Goal: Information Seeking & Learning: Learn about a topic

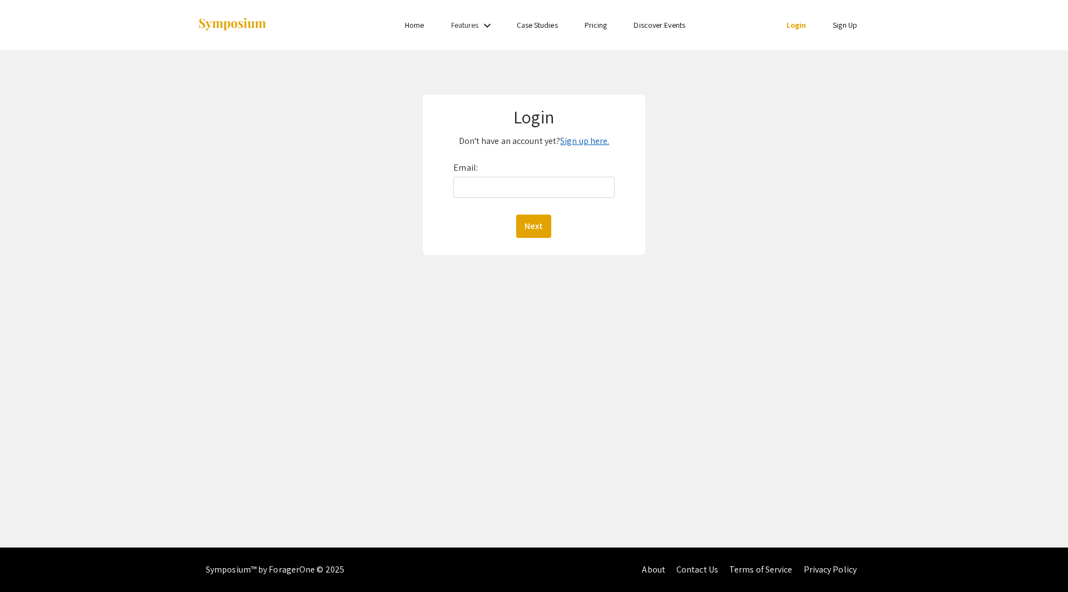
click at [576, 143] on link "Sign up here." at bounding box center [584, 141] width 49 height 12
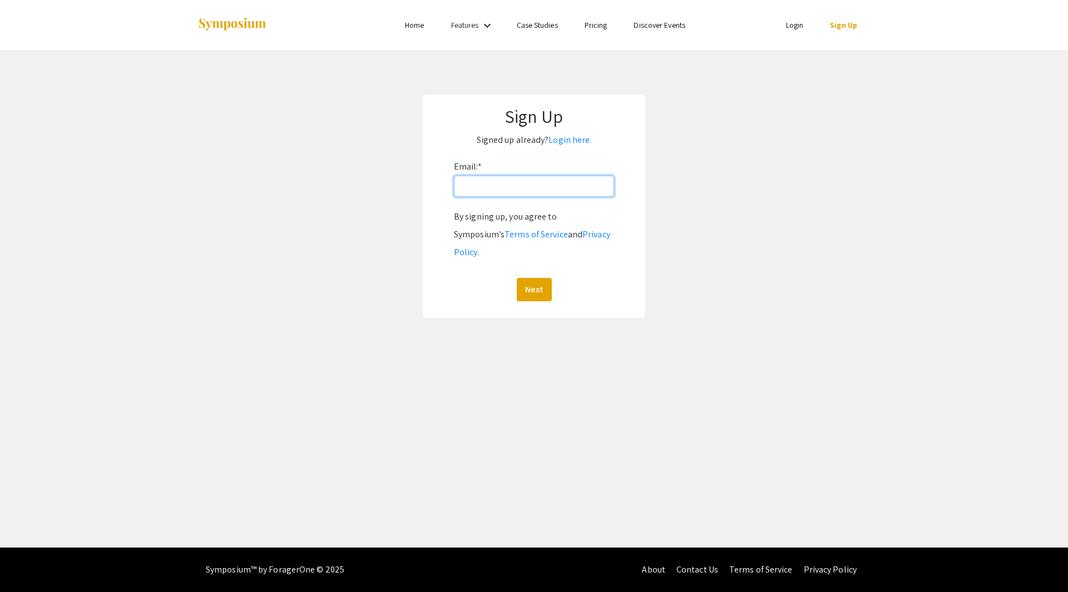
click at [532, 192] on input "Email: *" at bounding box center [534, 186] width 160 height 21
type input "[PERSON_NAME][EMAIL_ADDRESS][DOMAIN_NAME]"
click at [534, 278] on button "Next" at bounding box center [534, 289] width 35 height 23
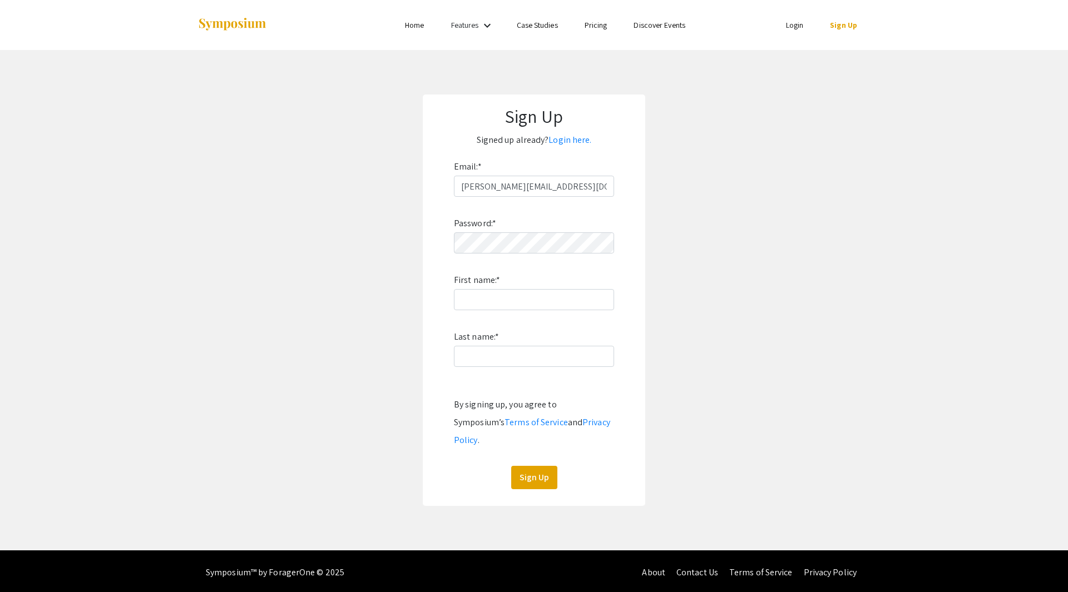
click at [790, 191] on app-signup "Sign Up Signed up already? Login here. Email: * sarah.oman@oregonstate.edu Pass…" at bounding box center [534, 301] width 1068 height 412
click at [793, 26] on link "Login" at bounding box center [795, 25] width 18 height 10
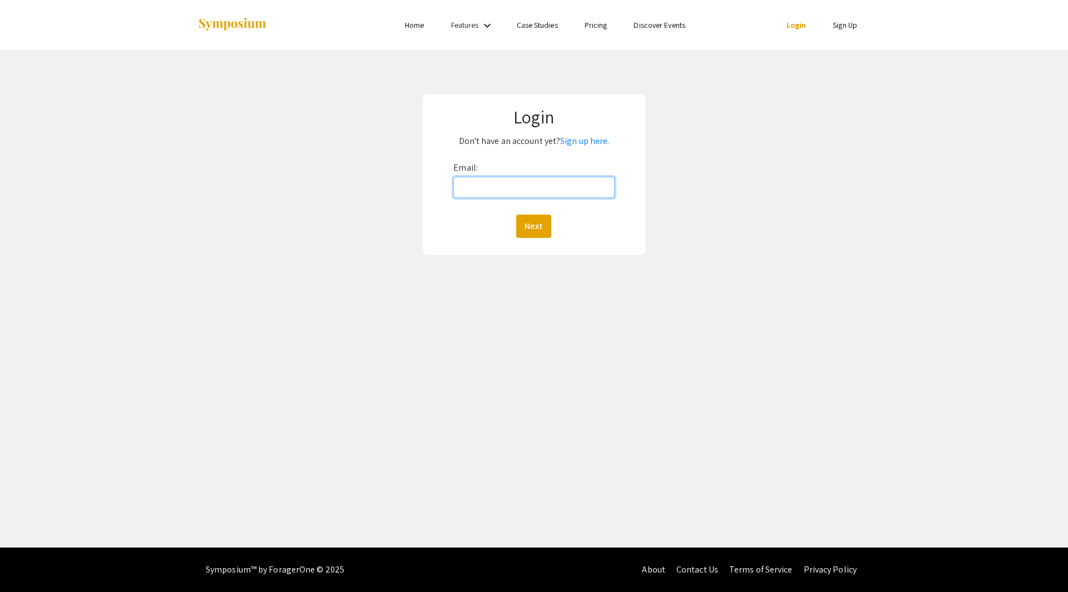
click at [508, 193] on input "Email:" at bounding box center [533, 187] width 161 height 21
type input "sarah.oman@oregonstate.edu"
click at [535, 227] on button "Next" at bounding box center [533, 226] width 35 height 23
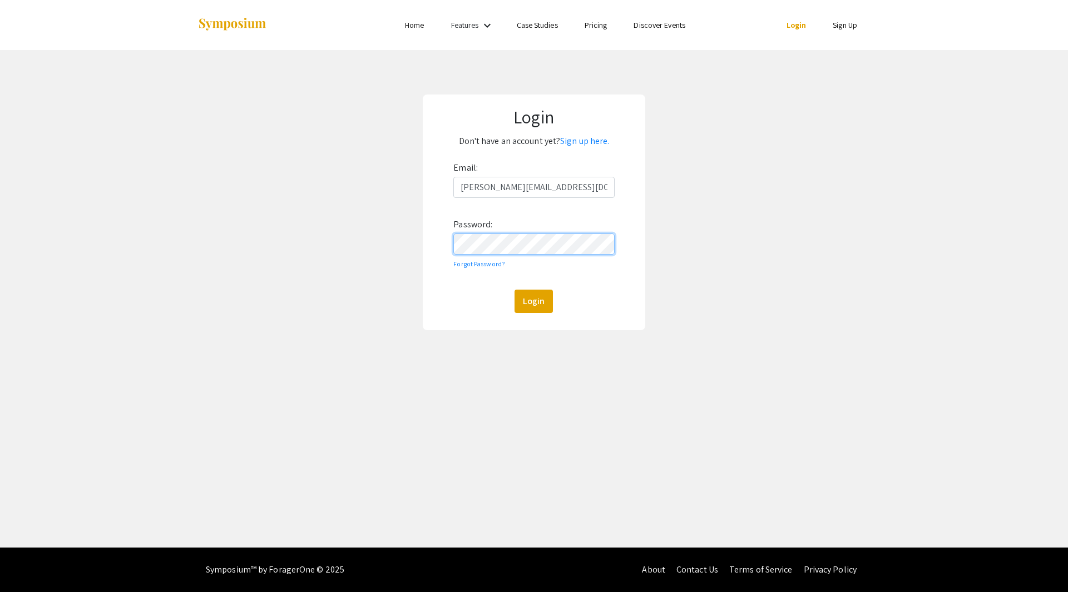
click at [514, 290] on button "Login" at bounding box center [533, 301] width 38 height 23
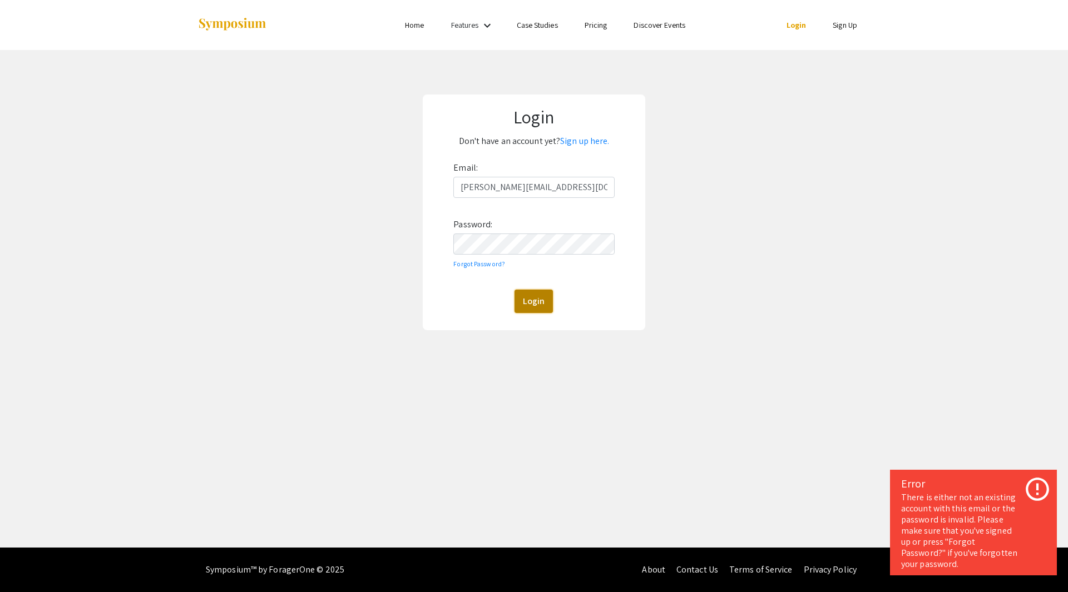
click at [532, 301] on button "Login" at bounding box center [533, 301] width 38 height 23
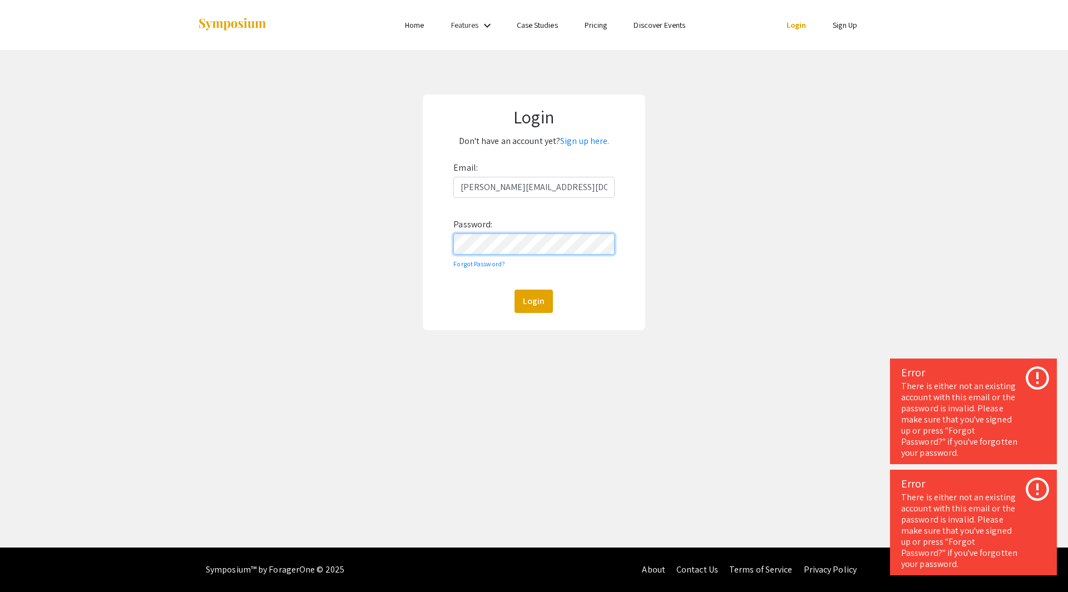
click at [407, 242] on div "Login Don't have an account yet? Sign up here. Email: sarah.oman@oregonstate.ed…" at bounding box center [534, 212] width 1085 height 325
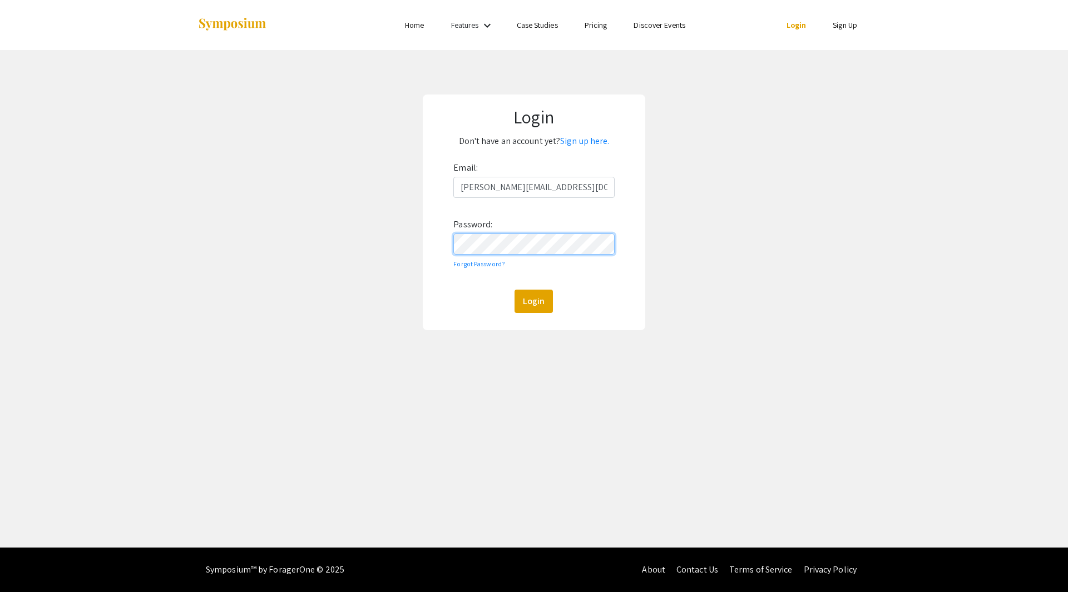
click at [514, 290] on button "Login" at bounding box center [533, 301] width 38 height 23
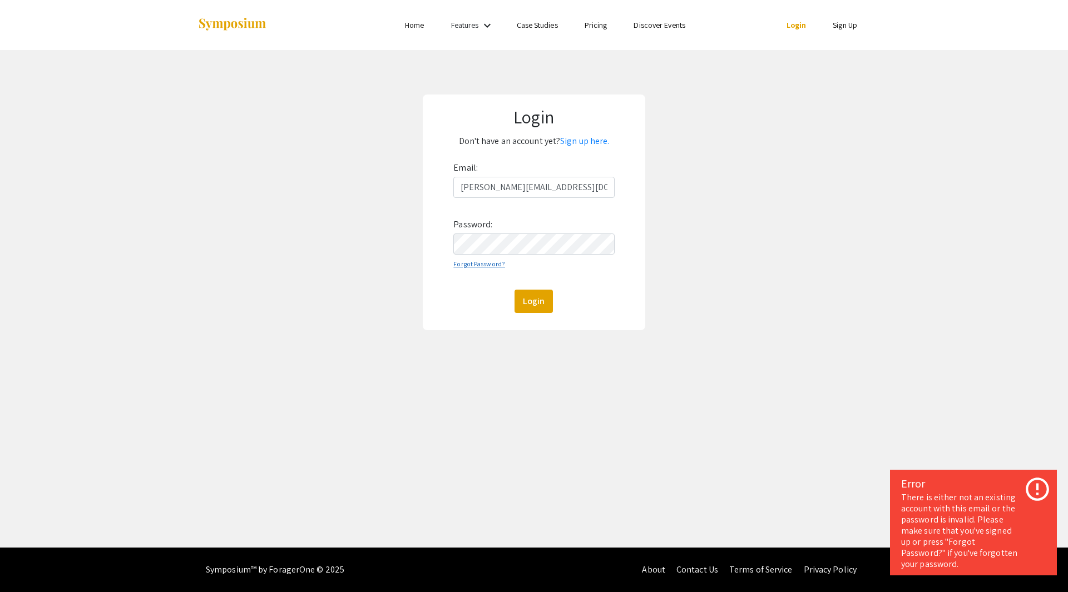
click at [489, 264] on link "Forgot Password?" at bounding box center [479, 264] width 52 height 8
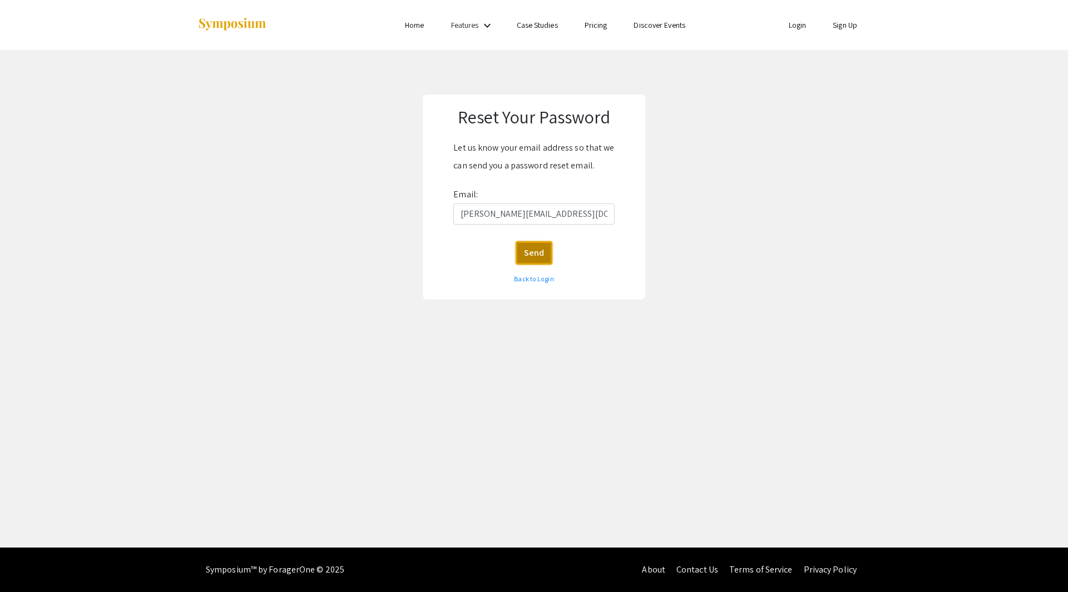
drag, startPoint x: 523, startPoint y: 253, endPoint x: 553, endPoint y: 260, distance: 30.8
click at [523, 253] on button "Send" at bounding box center [534, 252] width 37 height 23
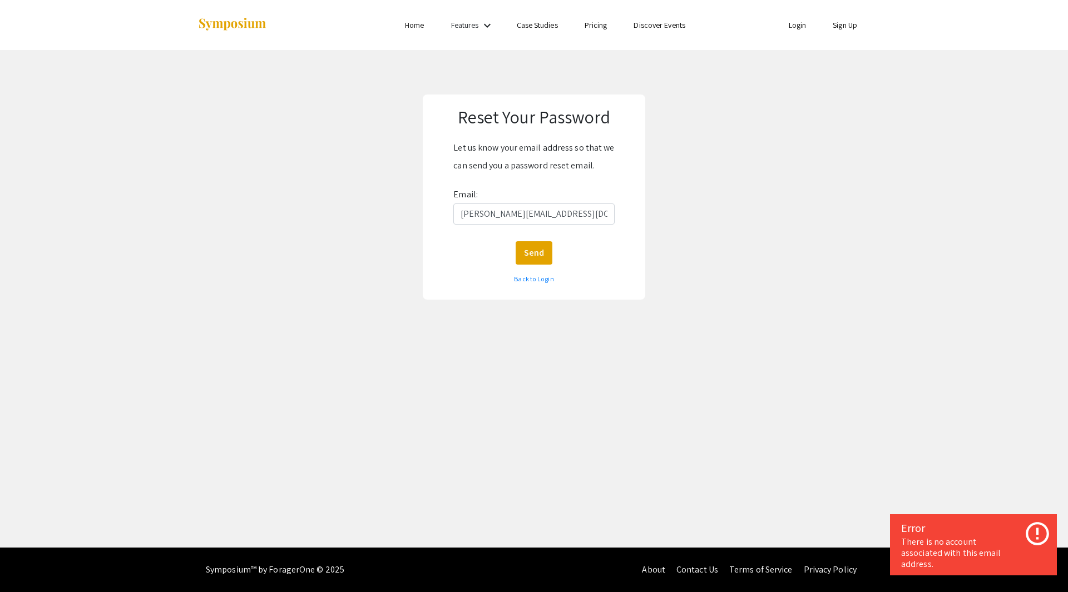
drag, startPoint x: 953, startPoint y: 136, endPoint x: 949, endPoint y: 131, distance: 7.1
click at [953, 135] on div "Reset Your Password Let us know your email address so that we can send you a pa…" at bounding box center [534, 197] width 1085 height 294
click at [843, 26] on link "Sign Up" at bounding box center [845, 25] width 24 height 10
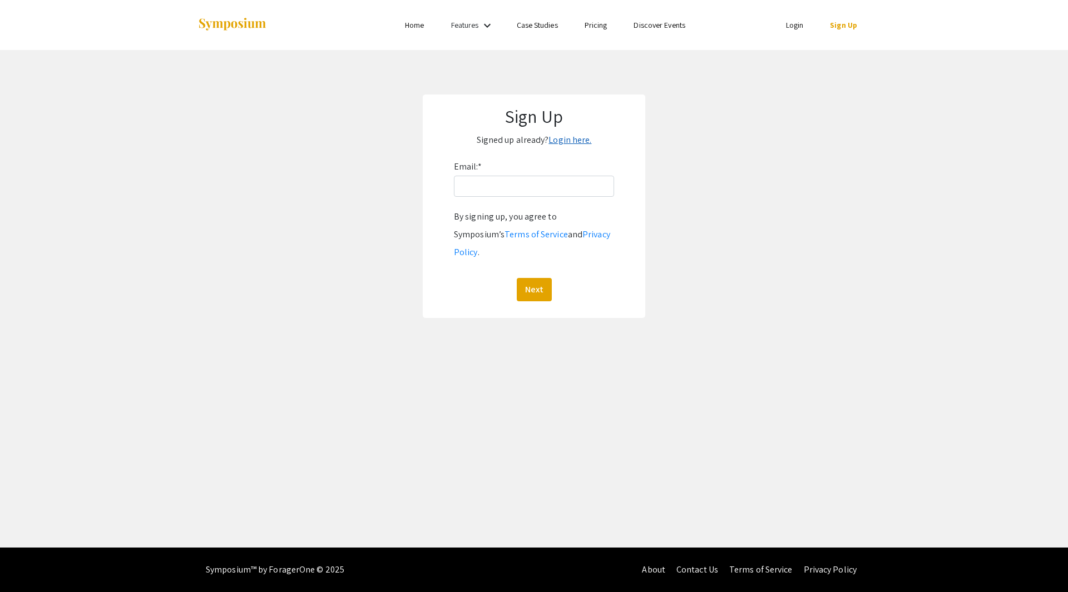
click at [568, 138] on link "Login here." at bounding box center [569, 140] width 43 height 12
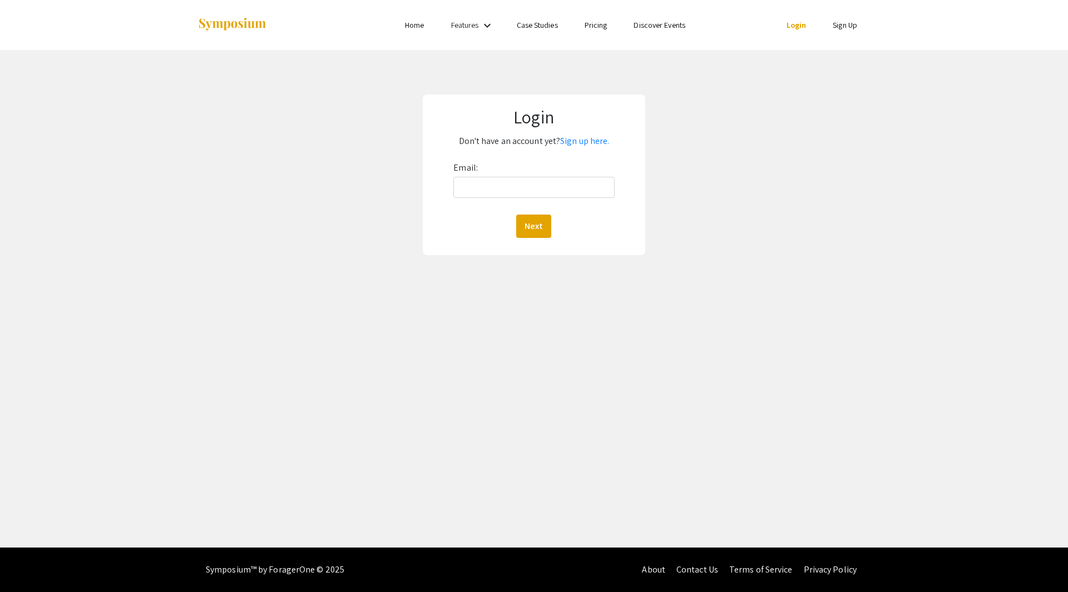
click at [844, 29] on link "Sign Up" at bounding box center [845, 25] width 24 height 10
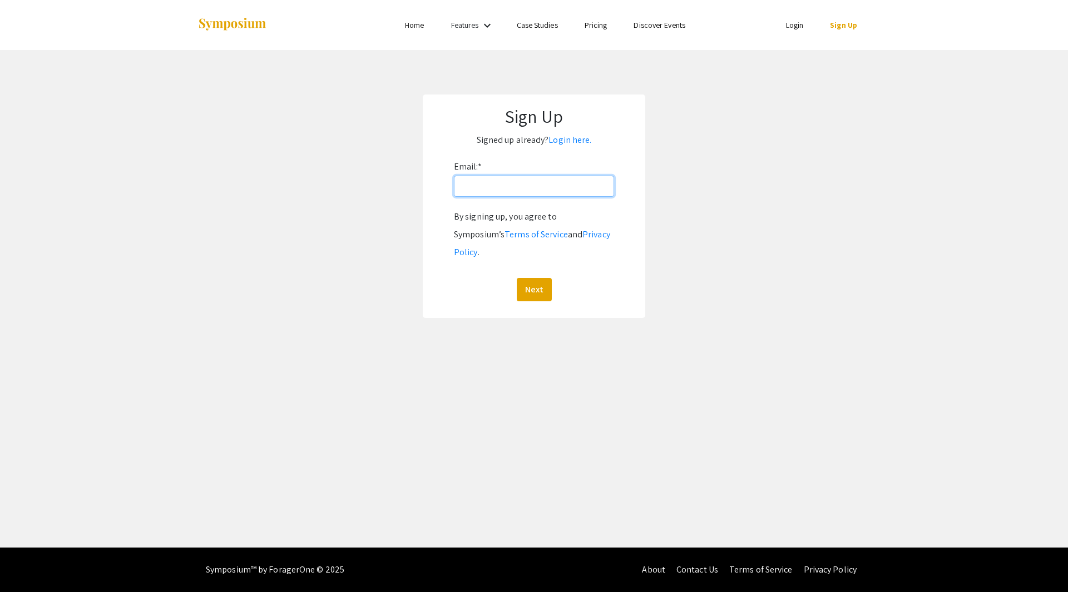
click at [527, 187] on input "Email: *" at bounding box center [534, 186] width 160 height 21
type input "sarah.oman@oregonstate.edu"
click at [535, 278] on button "Next" at bounding box center [534, 289] width 35 height 23
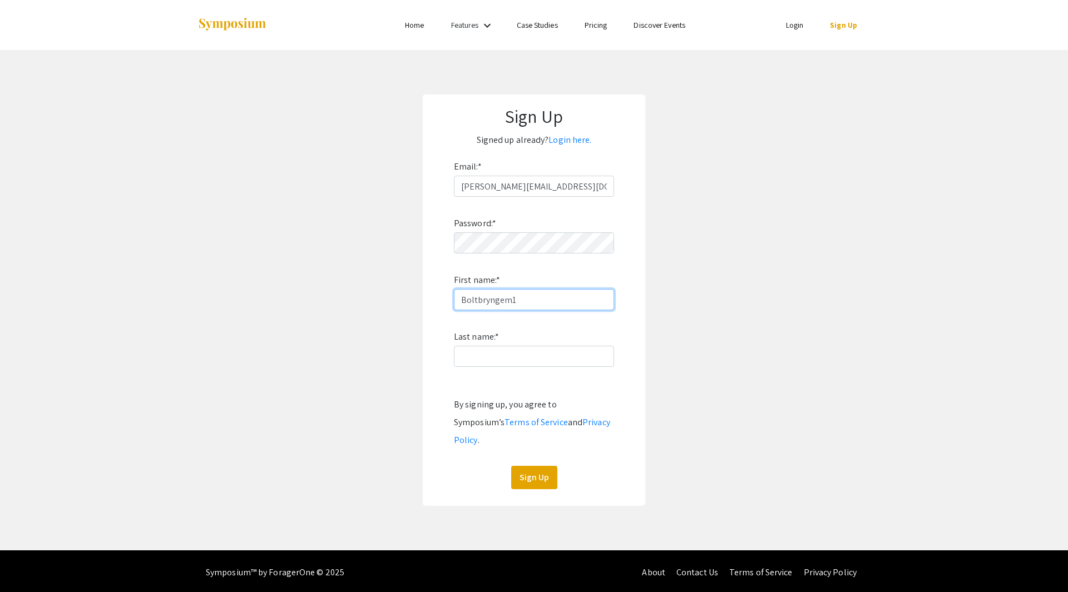
type input "Boltbryngem1!"
drag, startPoint x: 557, startPoint y: 300, endPoint x: 345, endPoint y: 301, distance: 211.9
click at [353, 306] on app-signup "Sign Up Signed up already? Login here. Email: * sarah.oman@oregonstate.edu Pass…" at bounding box center [534, 301] width 1068 height 412
type input "Sarah"
type input "Oman"
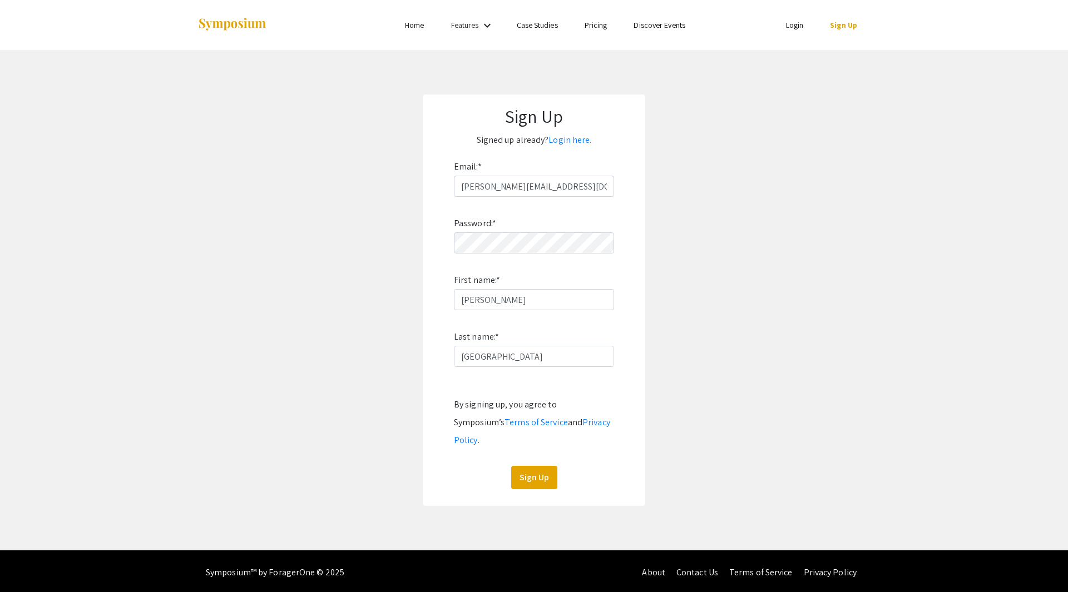
click at [343, 329] on app-signup "Sign Up Signed up already? Login here. Email: * sarah.oman@oregonstate.edu Pass…" at bounding box center [534, 301] width 1068 height 412
click at [525, 466] on button "Sign Up" at bounding box center [534, 477] width 46 height 23
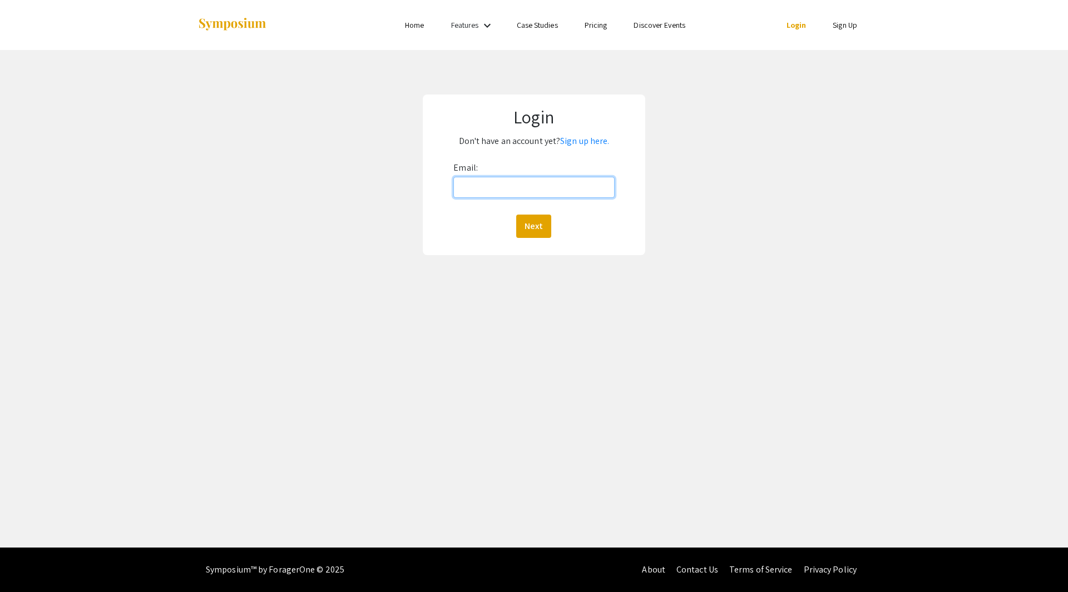
click at [540, 185] on input "Email:" at bounding box center [533, 187] width 161 height 21
type input "[PERSON_NAME][EMAIL_ADDRESS][DOMAIN_NAME]"
click at [534, 224] on button "Next" at bounding box center [533, 226] width 35 height 23
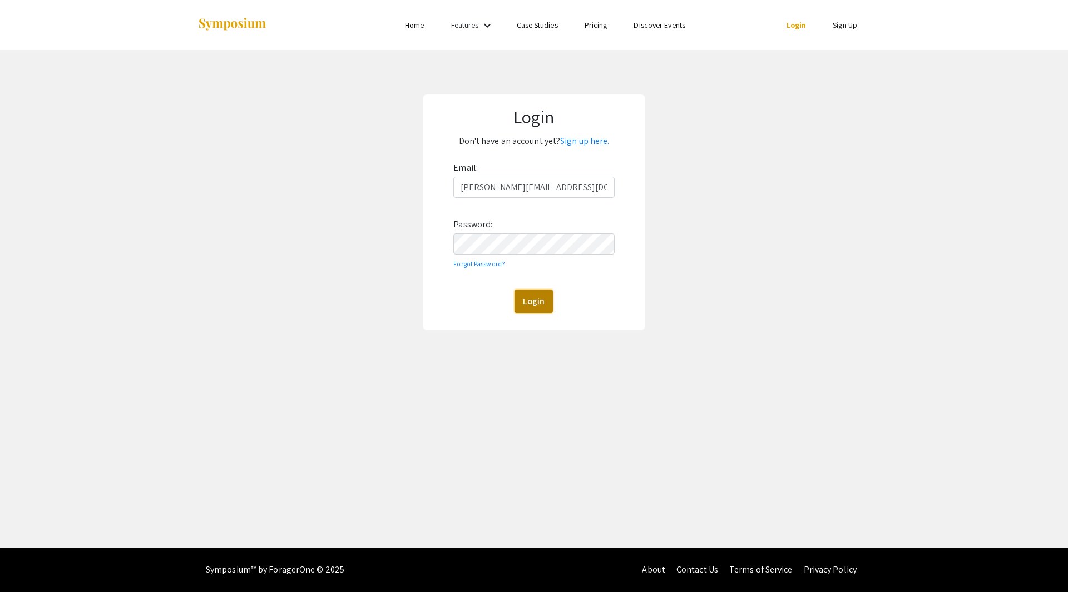
click at [540, 300] on button "Login" at bounding box center [533, 301] width 38 height 23
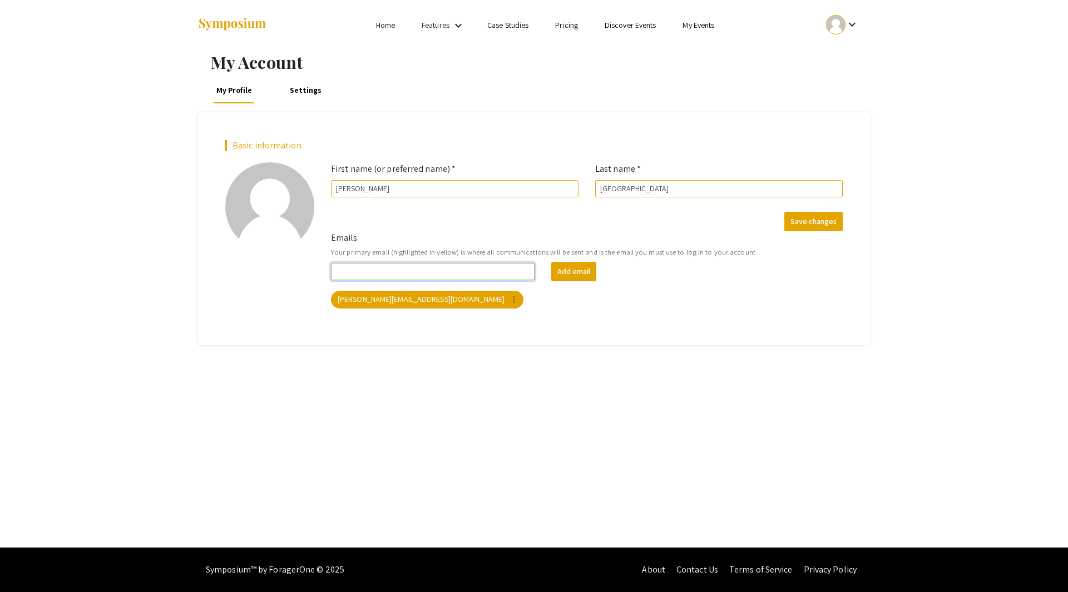
click at [399, 269] on input "Emails" at bounding box center [433, 271] width 204 height 17
type input "[PERSON_NAME][EMAIL_ADDRESS][DOMAIN_NAME]"
click at [440, 274] on input "[PERSON_NAME][EMAIL_ADDRESS][DOMAIN_NAME]" at bounding box center [433, 271] width 204 height 17
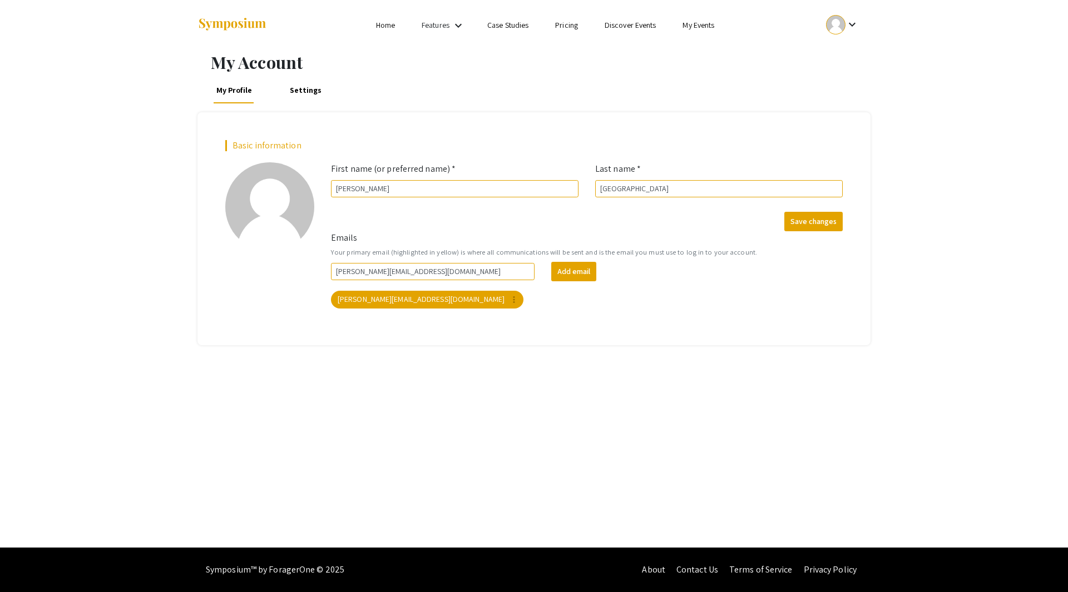
click at [773, 479] on div "My Account My Profile Settings Basic information add_a_photo Click to update pr…" at bounding box center [534, 299] width 1068 height 498
click at [384, 26] on link "Home" at bounding box center [385, 25] width 19 height 10
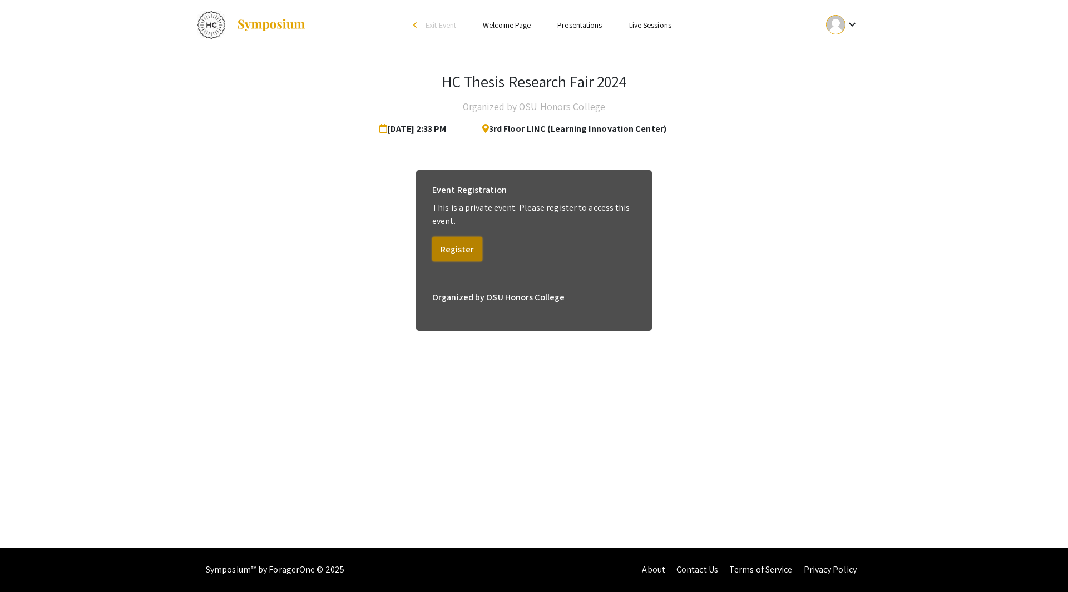
click at [463, 248] on button "Register" at bounding box center [457, 249] width 50 height 24
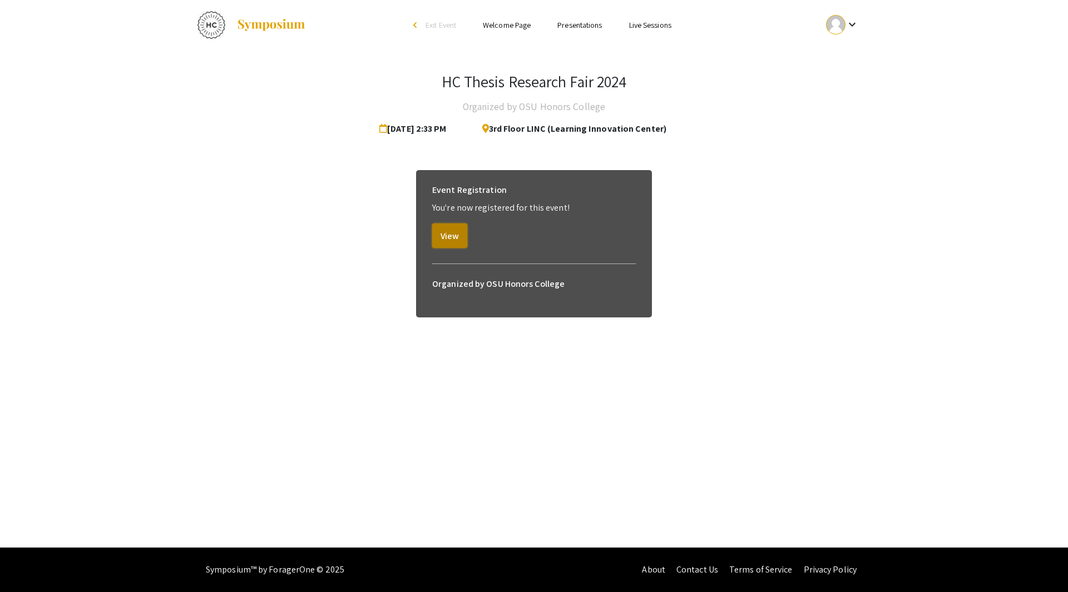
click at [455, 239] on button "View" at bounding box center [449, 236] width 35 height 24
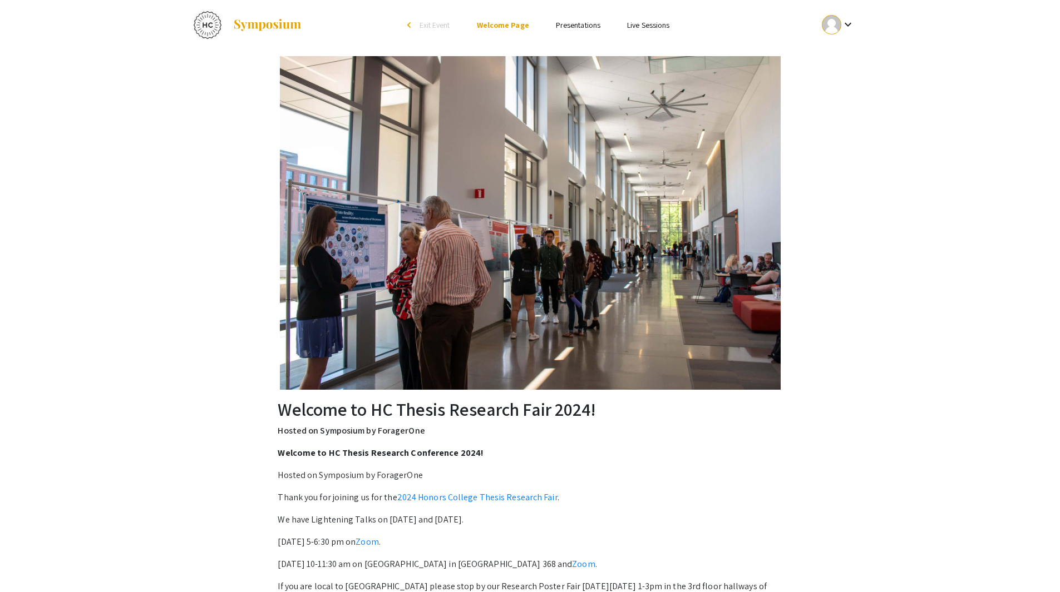
click at [251, 394] on div "Welcome to HC Thesis Research Fair 2024! Hosted on Symposium by ForagerOne Welc…" at bounding box center [530, 398] width 706 height 696
click at [574, 24] on link "Presentations" at bounding box center [578, 25] width 44 height 10
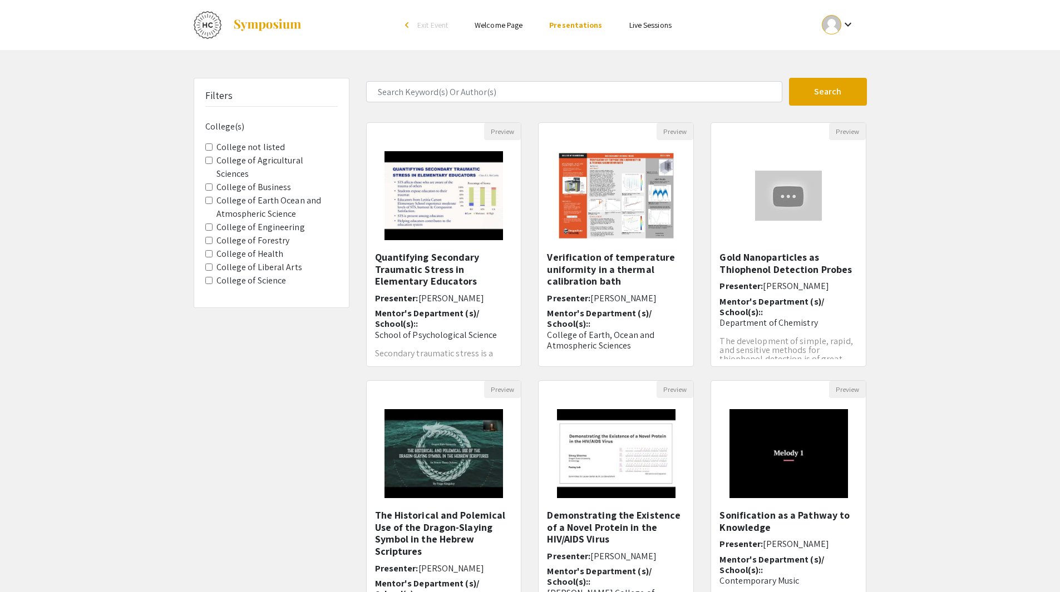
click at [210, 224] on Engineering "College of Engineering" at bounding box center [208, 227] width 7 height 7
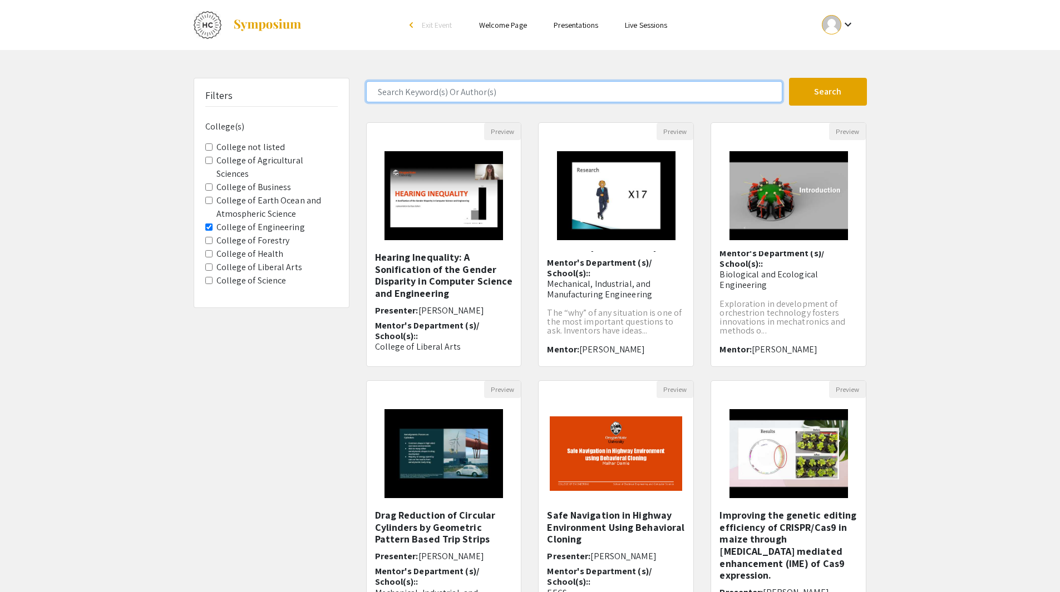
click at [389, 95] on input "Search Keyword(s) Or Author(s)" at bounding box center [574, 91] width 416 height 21
type input "cam"
click at [789, 78] on button "Search" at bounding box center [828, 92] width 78 height 28
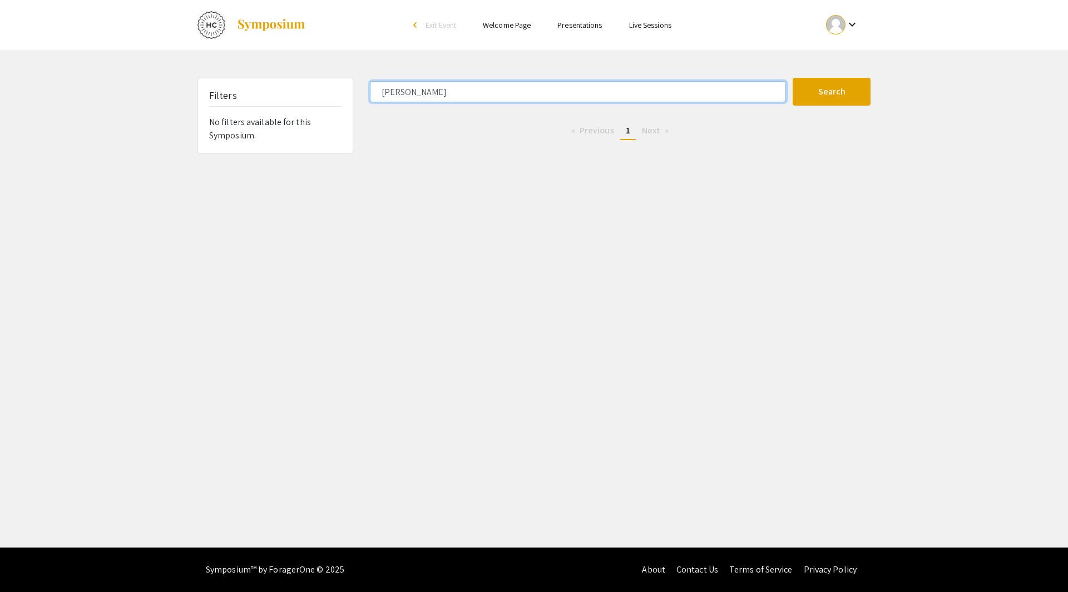
click at [425, 89] on input "hoyle" at bounding box center [578, 91] width 416 height 21
click at [793, 78] on button "Search" at bounding box center [832, 92] width 78 height 28
click at [403, 92] on input "nix" at bounding box center [578, 91] width 416 height 21
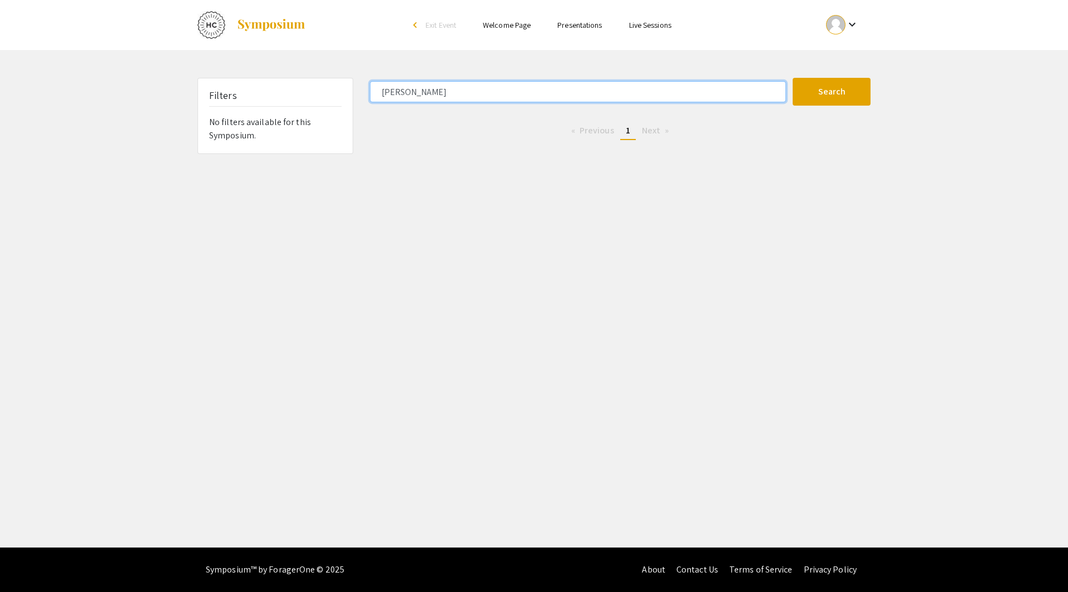
click at [403, 92] on input "nix" at bounding box center [578, 91] width 416 height 21
click at [793, 78] on button "Search" at bounding box center [832, 92] width 78 height 28
click at [394, 92] on input "piacenza" at bounding box center [578, 91] width 416 height 21
click at [793, 78] on button "Search" at bounding box center [832, 92] width 78 height 28
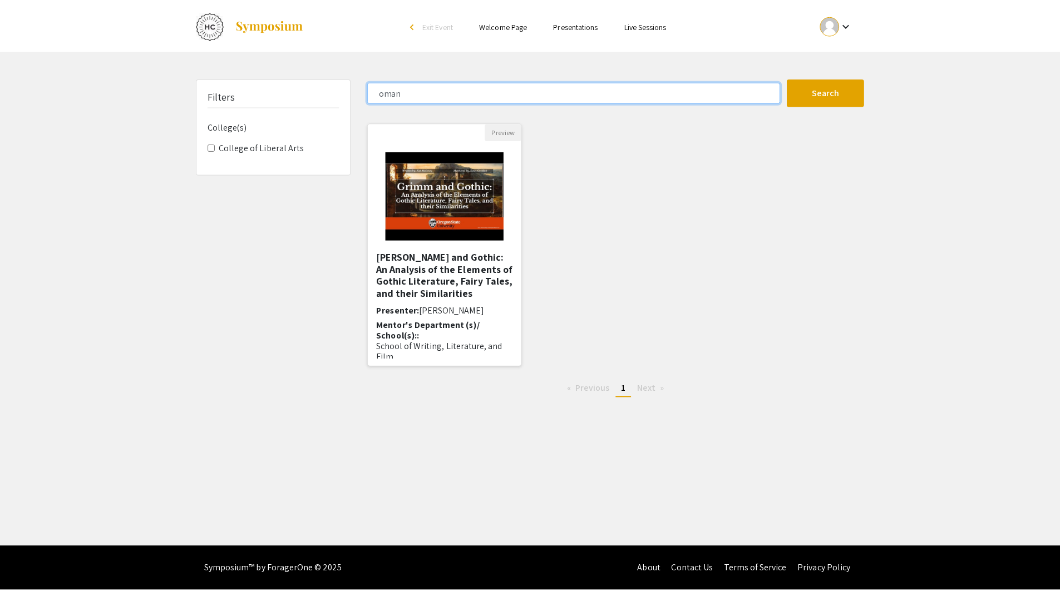
scroll to position [55, 0]
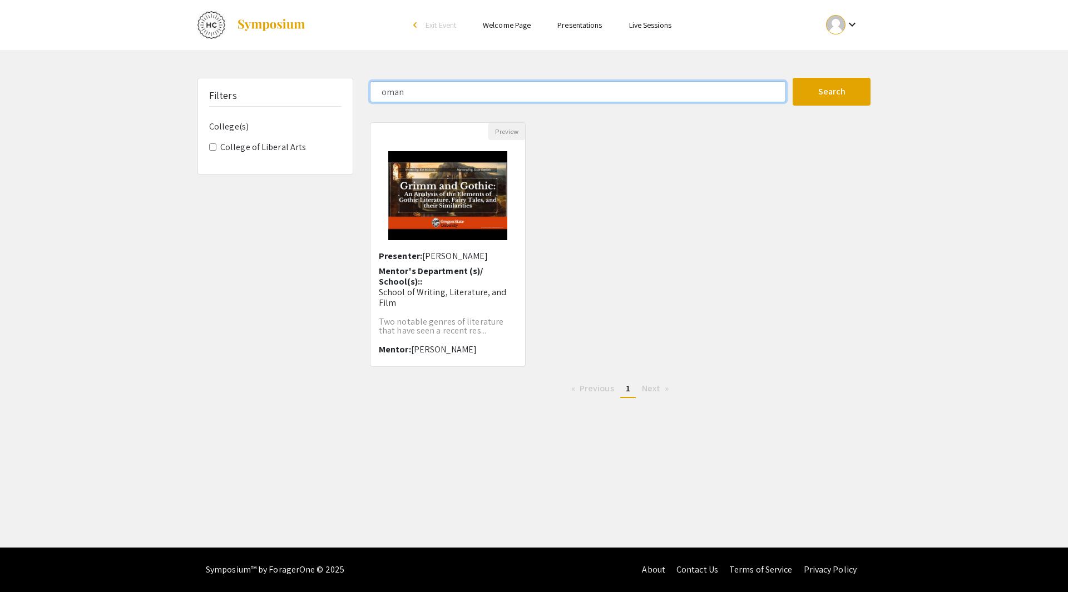
click at [421, 94] on input "oman" at bounding box center [578, 91] width 416 height 21
type input "cann"
click at [793, 78] on button "Search" at bounding box center [832, 92] width 78 height 28
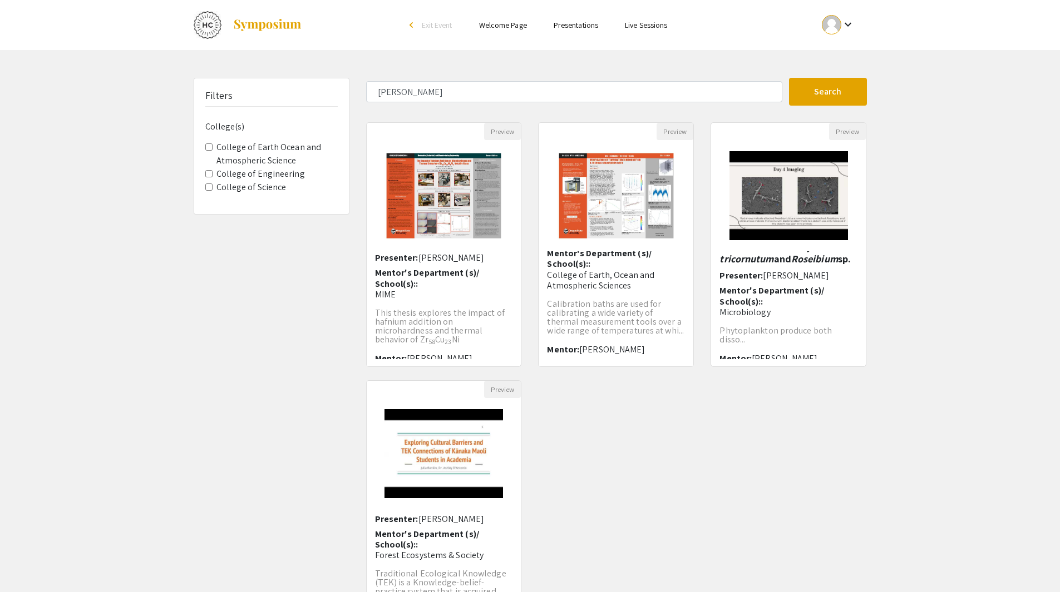
click at [216, 256] on div "Filters College(s) College of Earth Ocean and Atmospheric Science College of En…" at bounding box center [271, 371] width 172 height 587
click at [409, 93] on input "cann" at bounding box center [574, 91] width 416 height 21
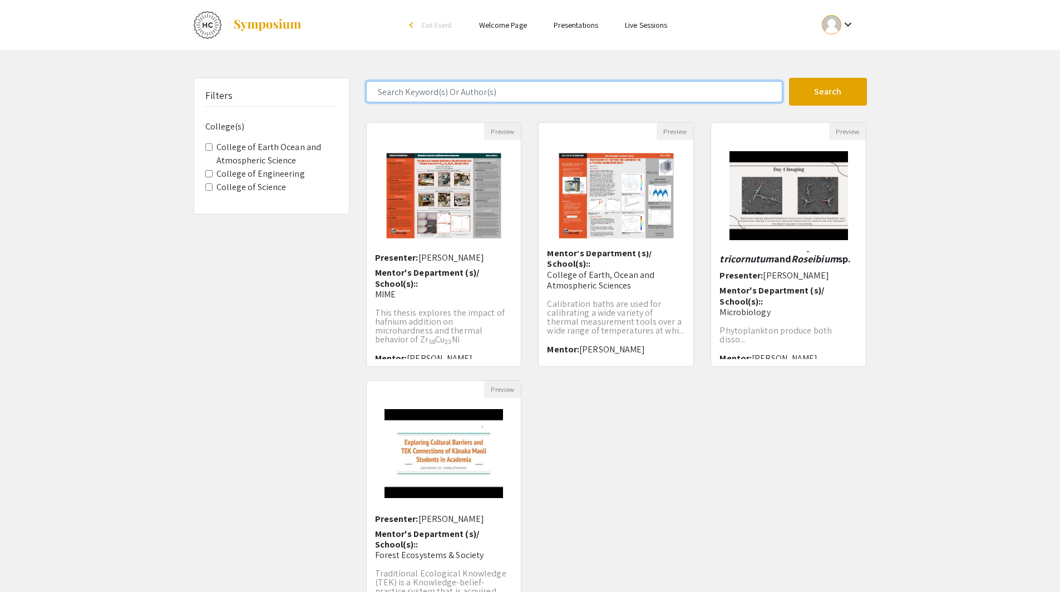
click at [789, 78] on button "Search" at bounding box center [828, 92] width 78 height 28
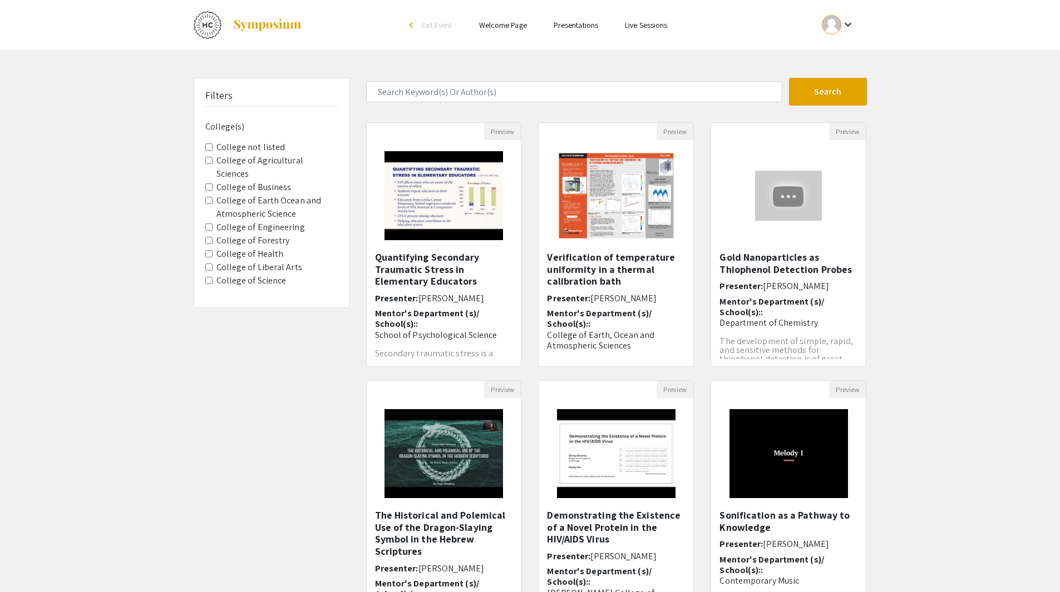
click at [209, 224] on Engineering "College of Engineering" at bounding box center [208, 227] width 7 height 7
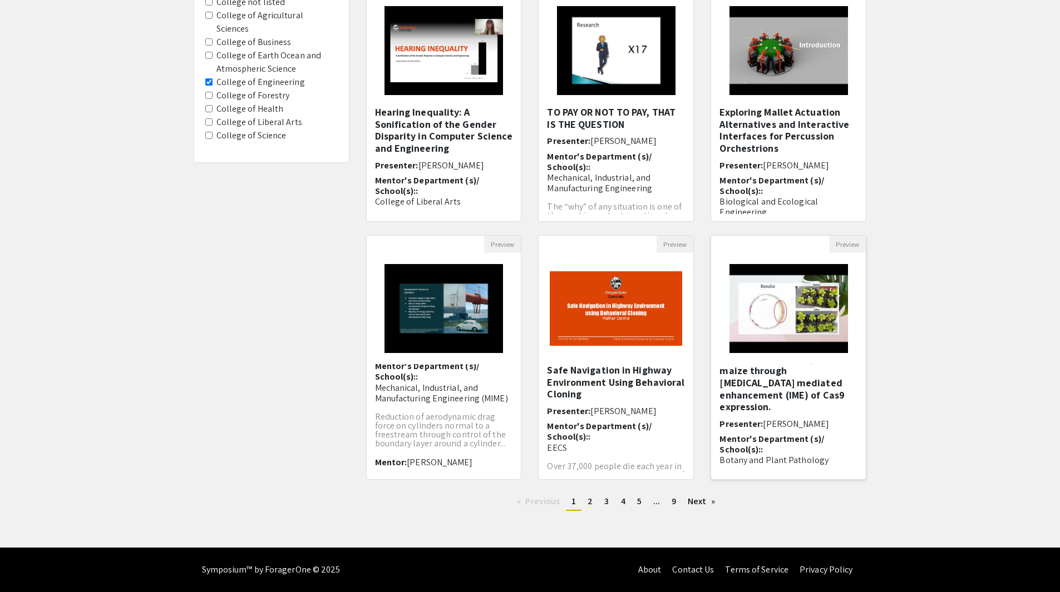
scroll to position [47, 0]
click at [701, 499] on link "Next page" at bounding box center [701, 501] width 38 height 17
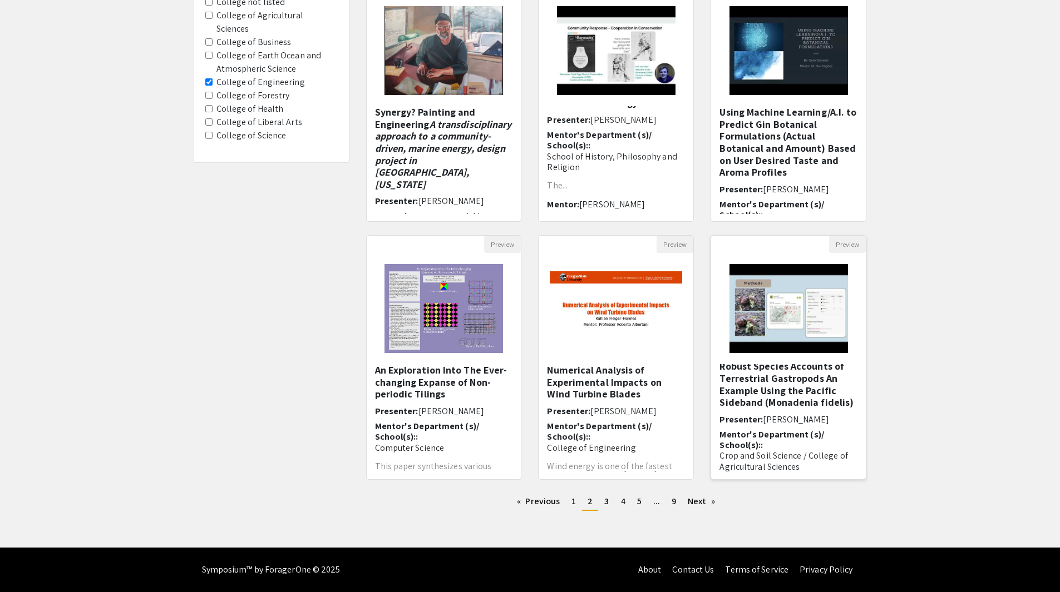
scroll to position [70, 0]
click at [702, 504] on link "Next page" at bounding box center [701, 501] width 38 height 17
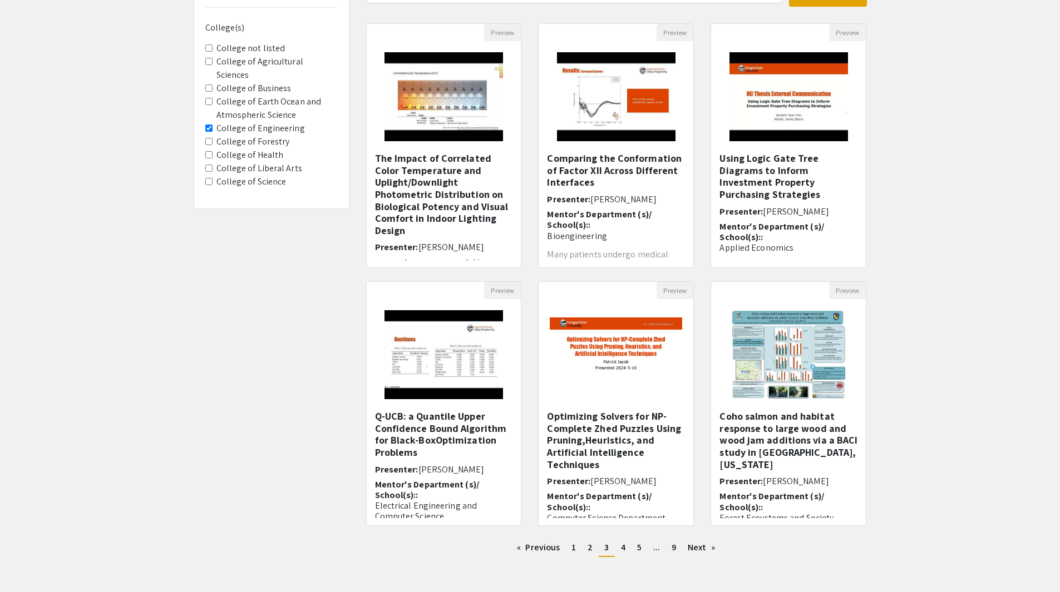
scroll to position [145, 0]
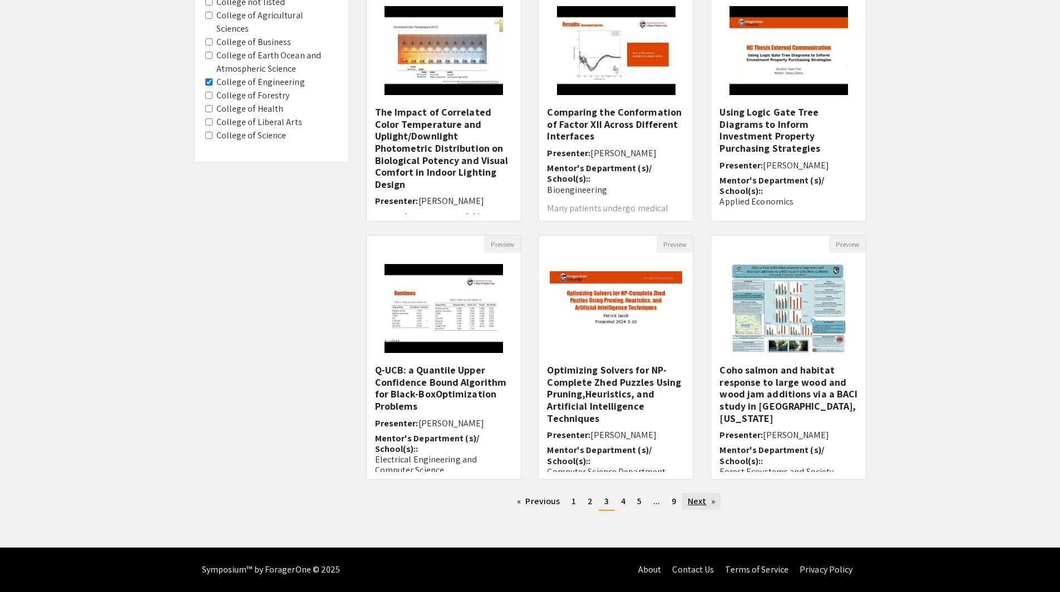
click at [696, 503] on link "Next page" at bounding box center [701, 501] width 38 height 17
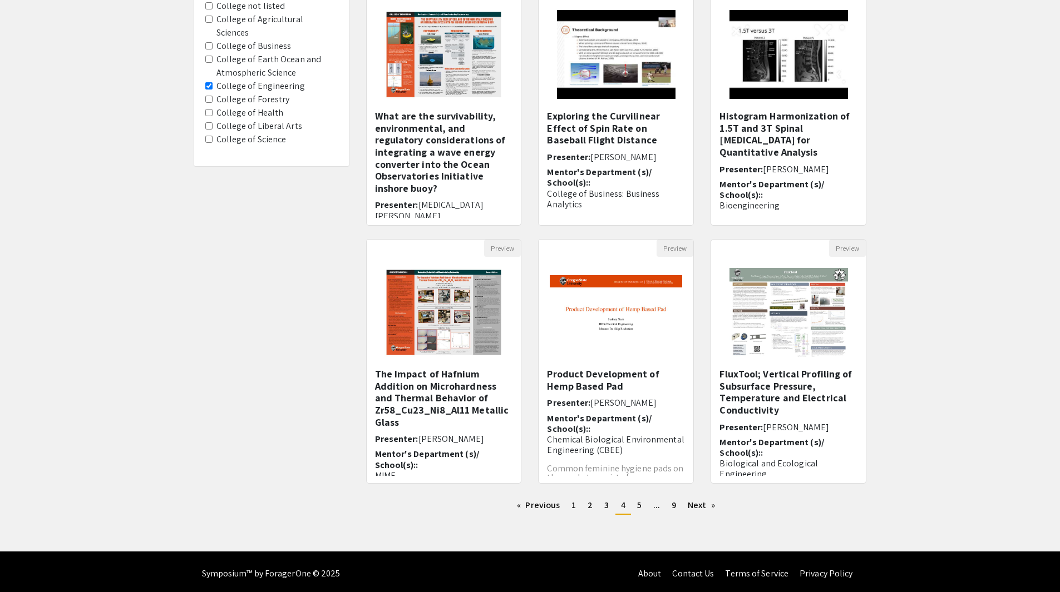
scroll to position [145, 0]
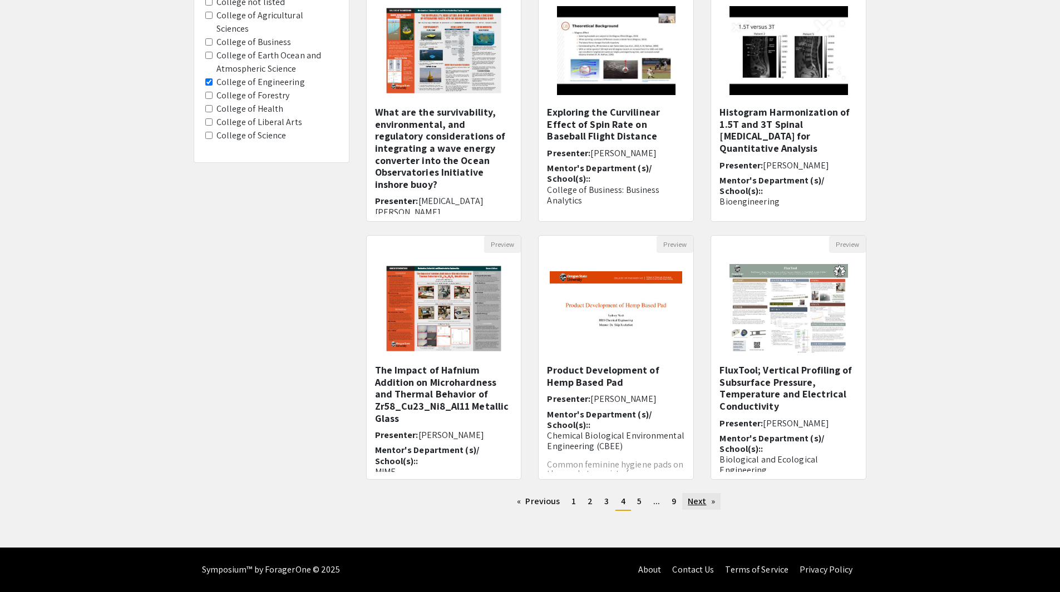
click at [699, 498] on link "Next page" at bounding box center [701, 501] width 38 height 17
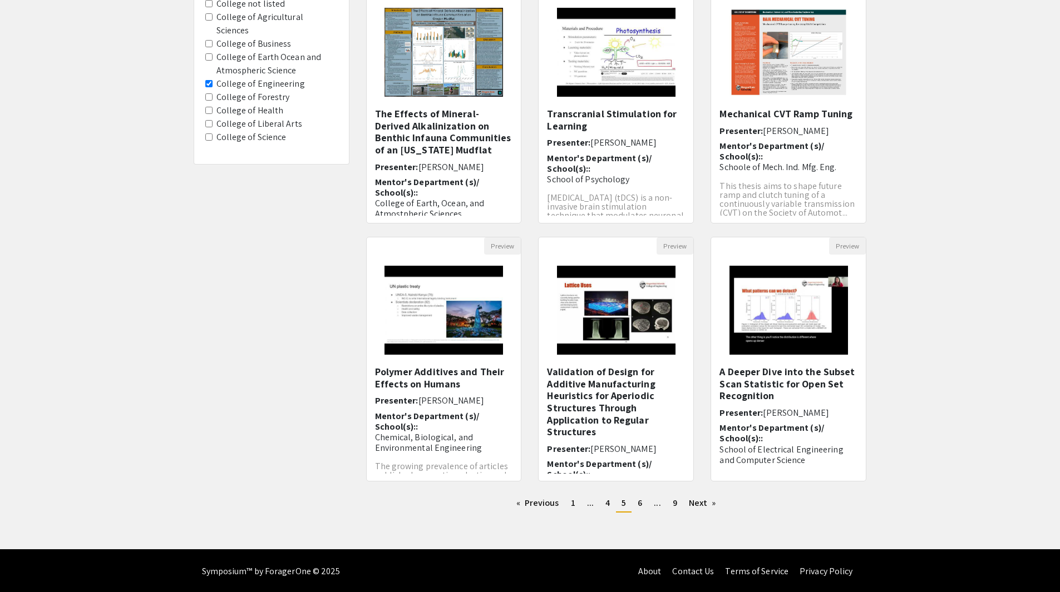
scroll to position [145, 0]
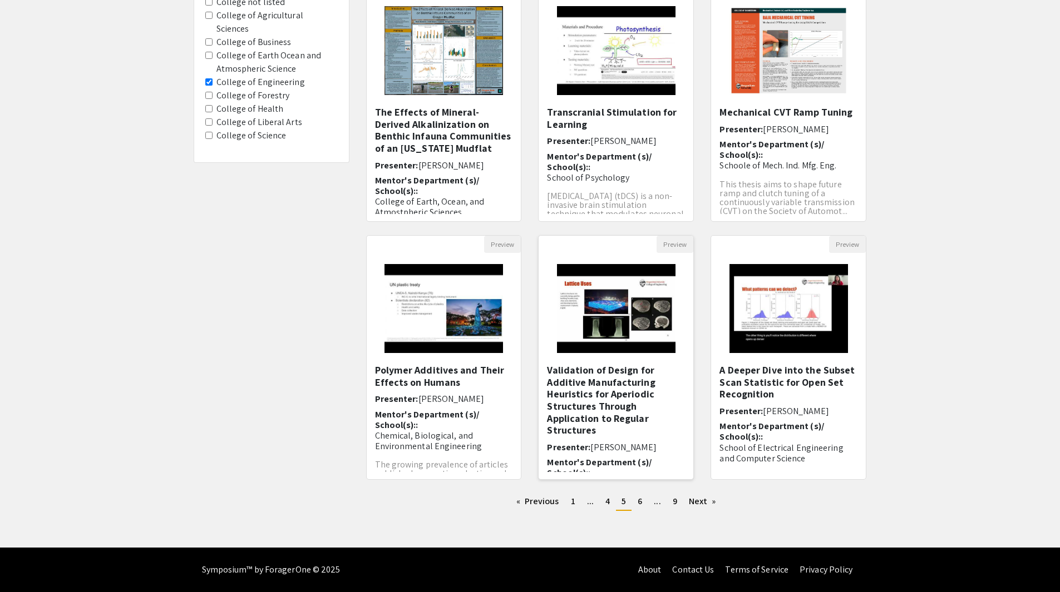
click at [603, 387] on h5 "Validation of Design for Additive Manufacturing Heuristics for Aperiodic Struct…" at bounding box center [616, 400] width 138 height 72
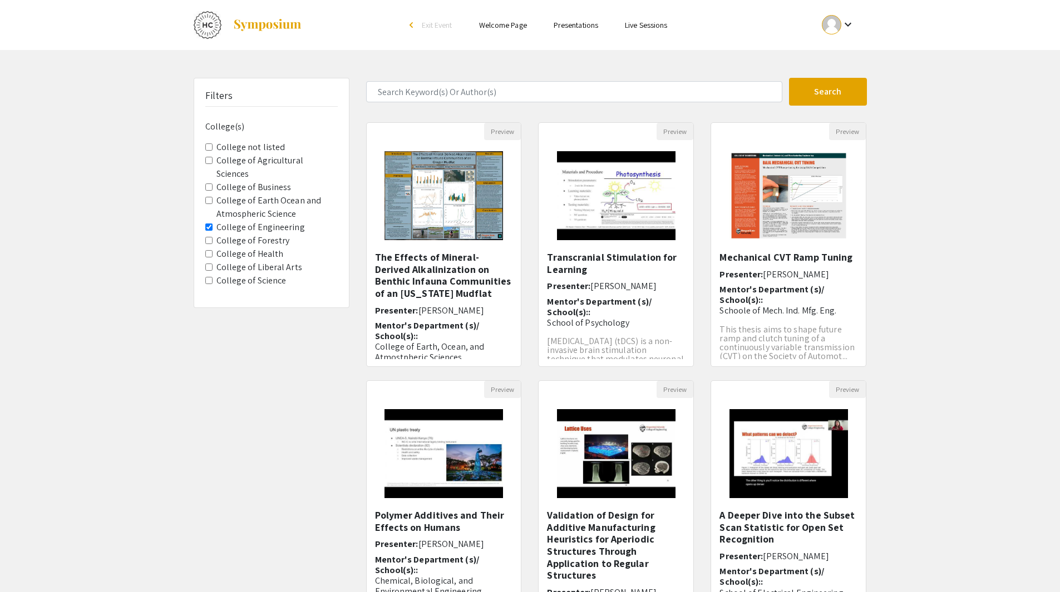
click at [580, 27] on link "Presentations" at bounding box center [575, 25] width 44 height 10
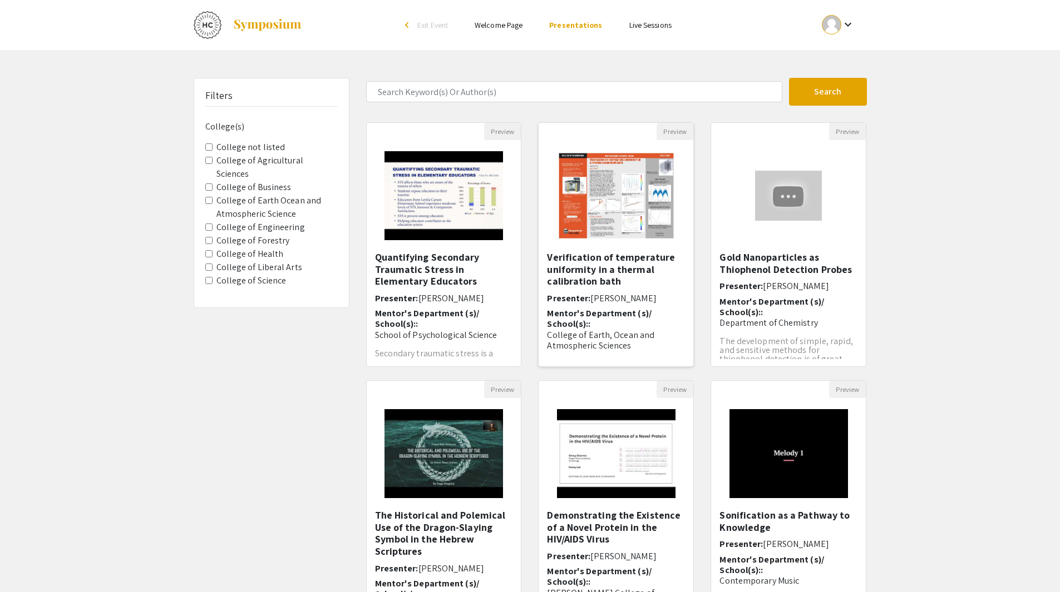
click at [604, 204] on img "Open Presentation <p>Verification of temperature uniformity in a thermal calibr…" at bounding box center [616, 195] width 141 height 111
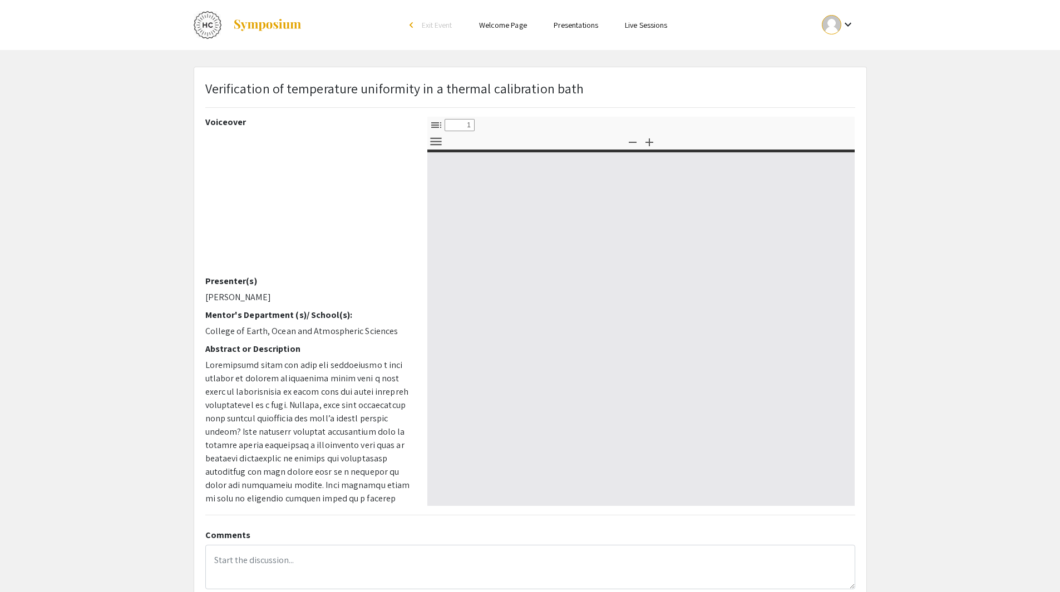
select select "custom"
type input "0"
select select "custom"
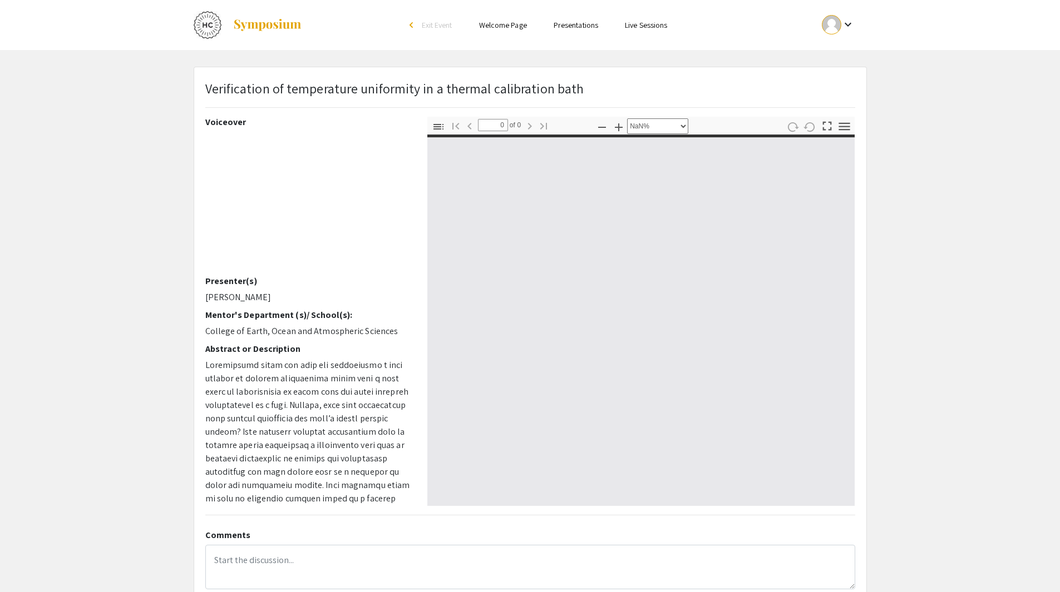
type input "1"
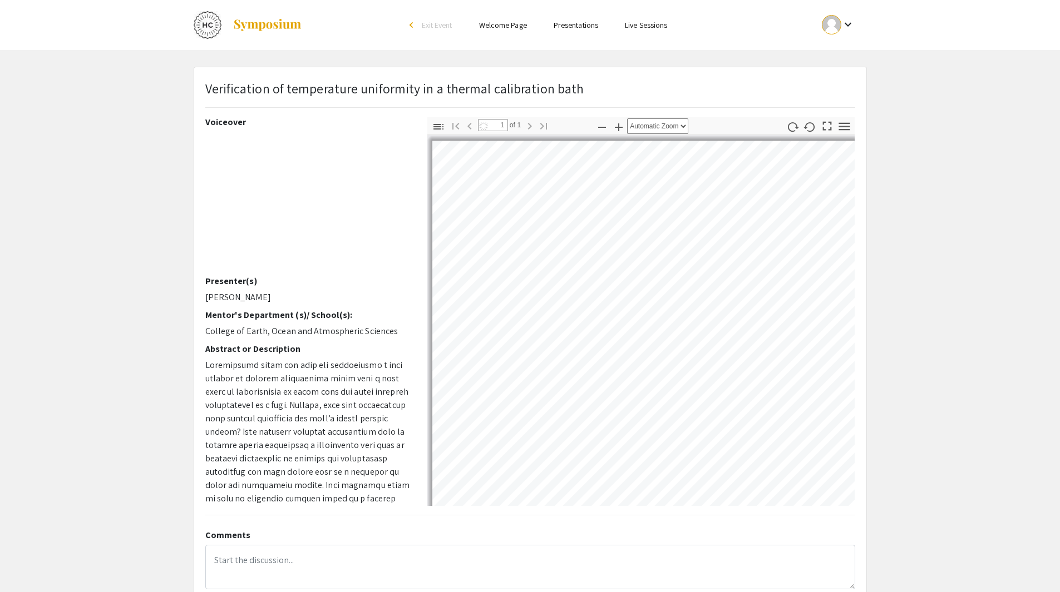
select select "auto"
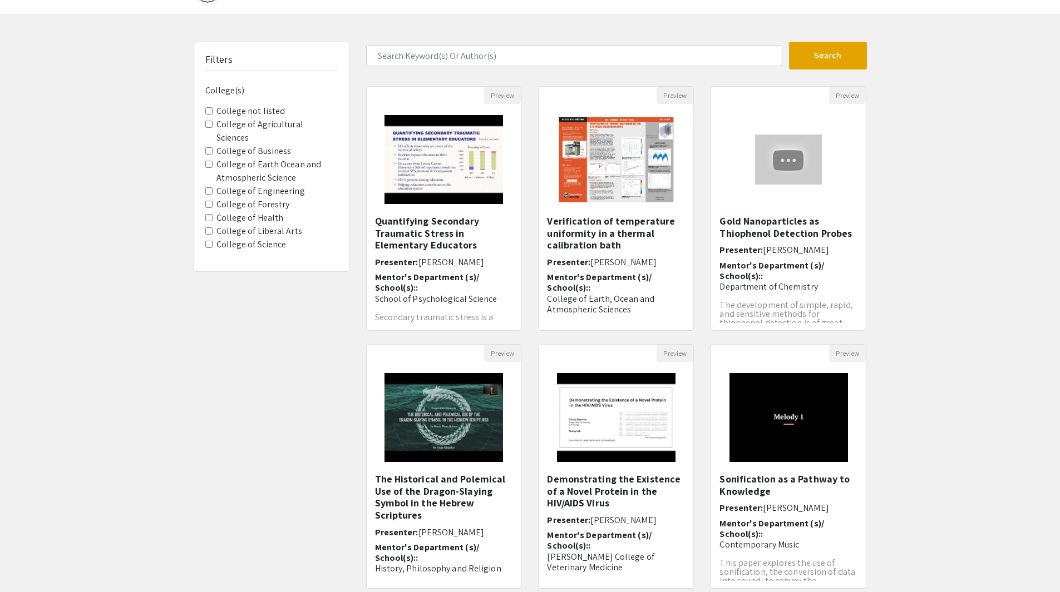
scroll to position [56, 0]
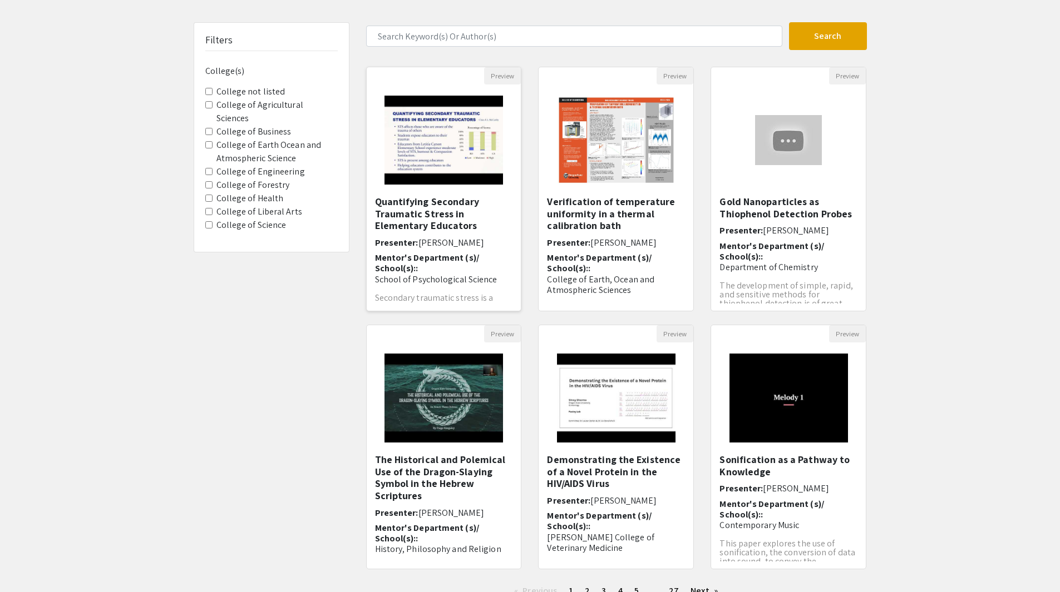
click at [429, 169] on img "Open Presentation <p>Quantifying Secondary Traumatic Stress in Elementary Educa…" at bounding box center [443, 140] width 141 height 111
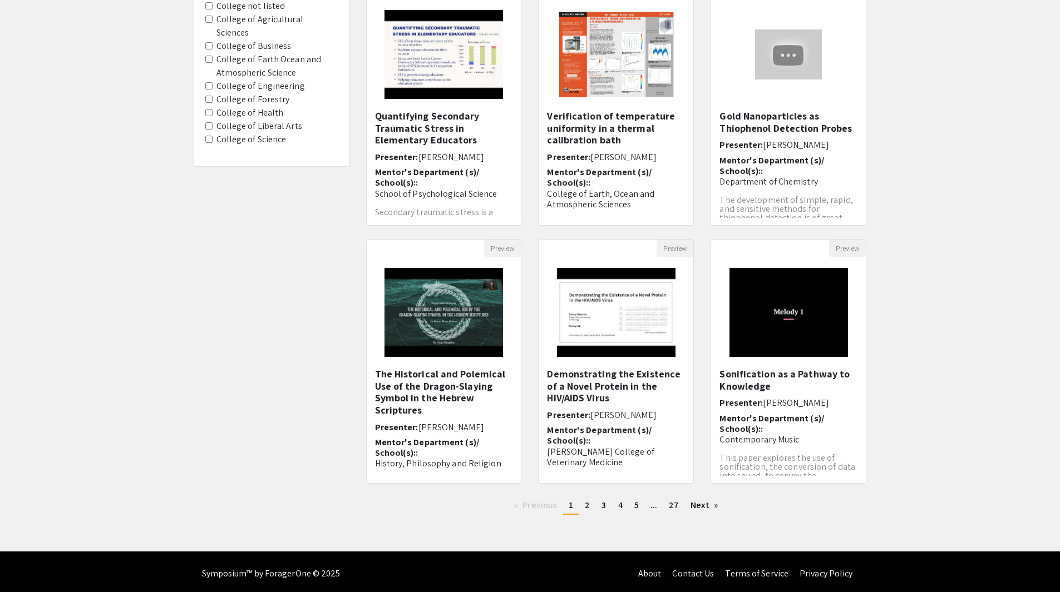
scroll to position [145, 0]
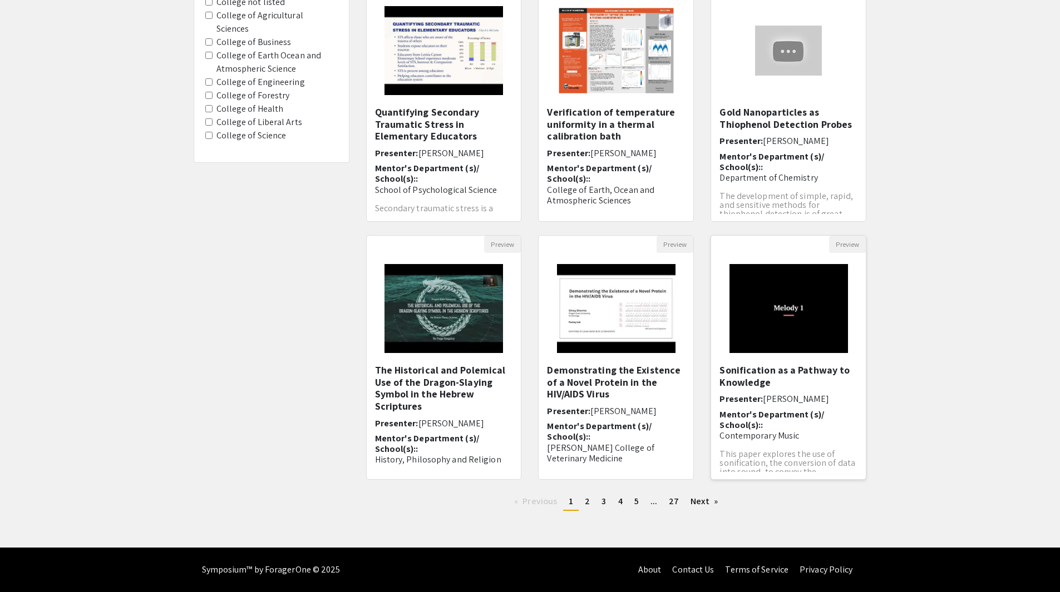
click at [763, 371] on h5 "Sonification as a Pathway to Knowledge" at bounding box center [788, 376] width 138 height 24
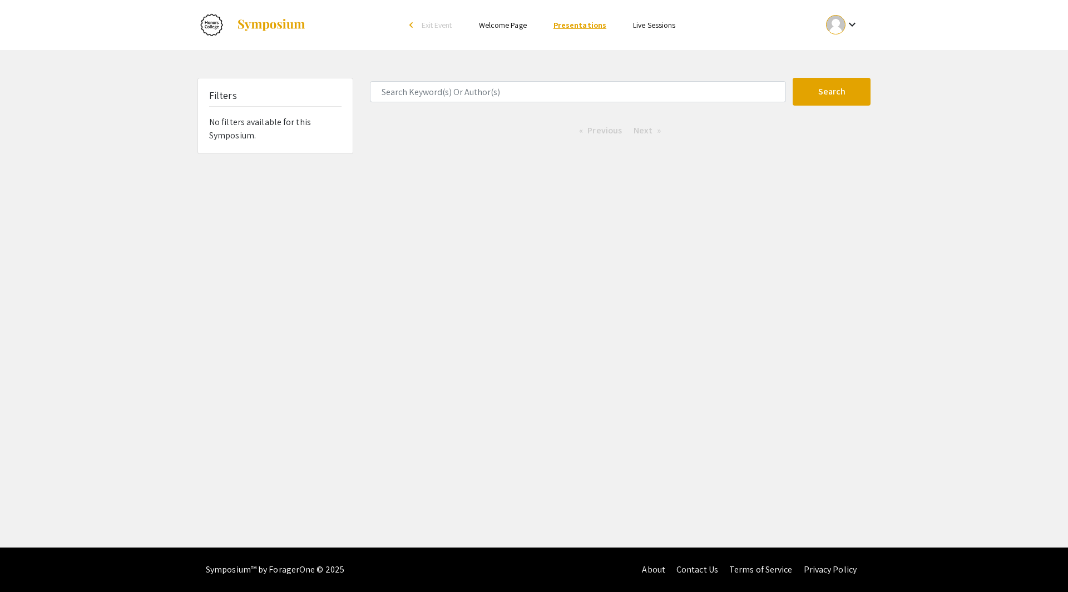
click at [587, 23] on link "Presentations" at bounding box center [579, 25] width 53 height 10
click at [509, 25] on link "Welcome Page" at bounding box center [503, 25] width 48 height 10
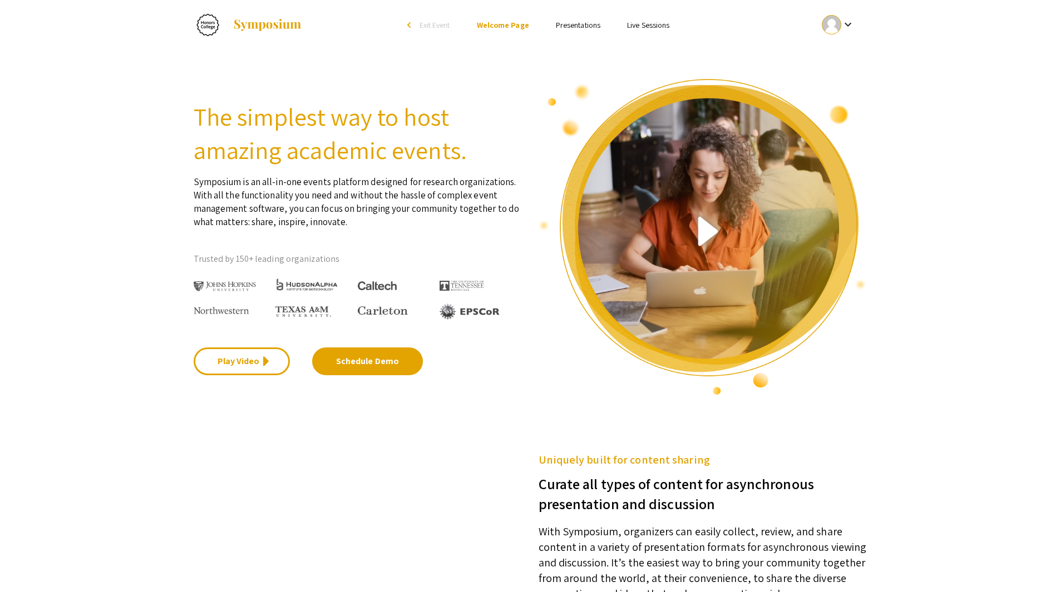
click at [583, 29] on link "Presentations" at bounding box center [578, 25] width 44 height 10
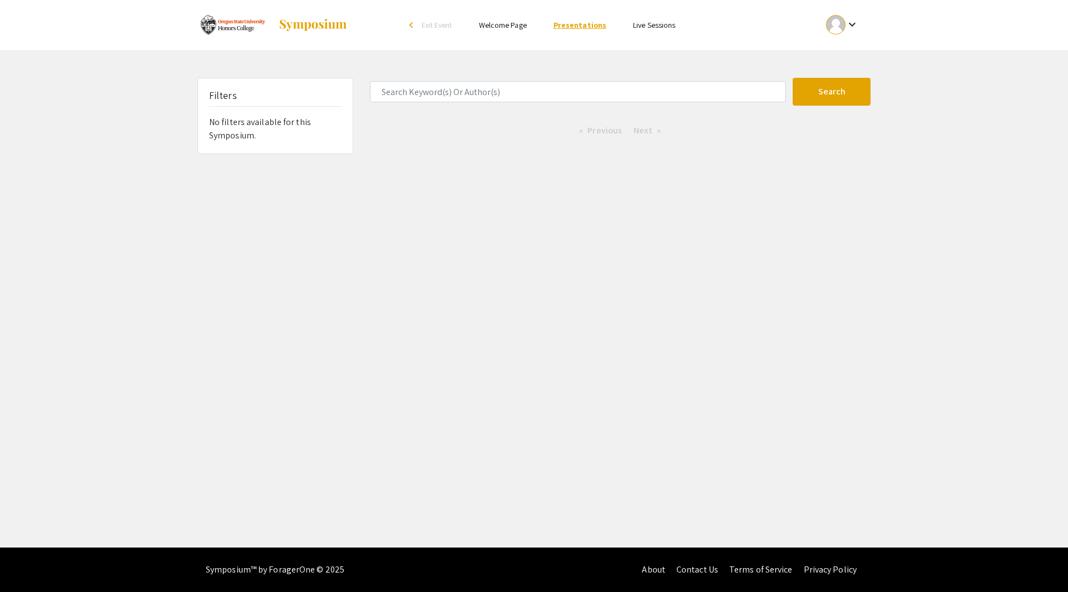
click at [581, 25] on link "Presentations" at bounding box center [579, 25] width 53 height 10
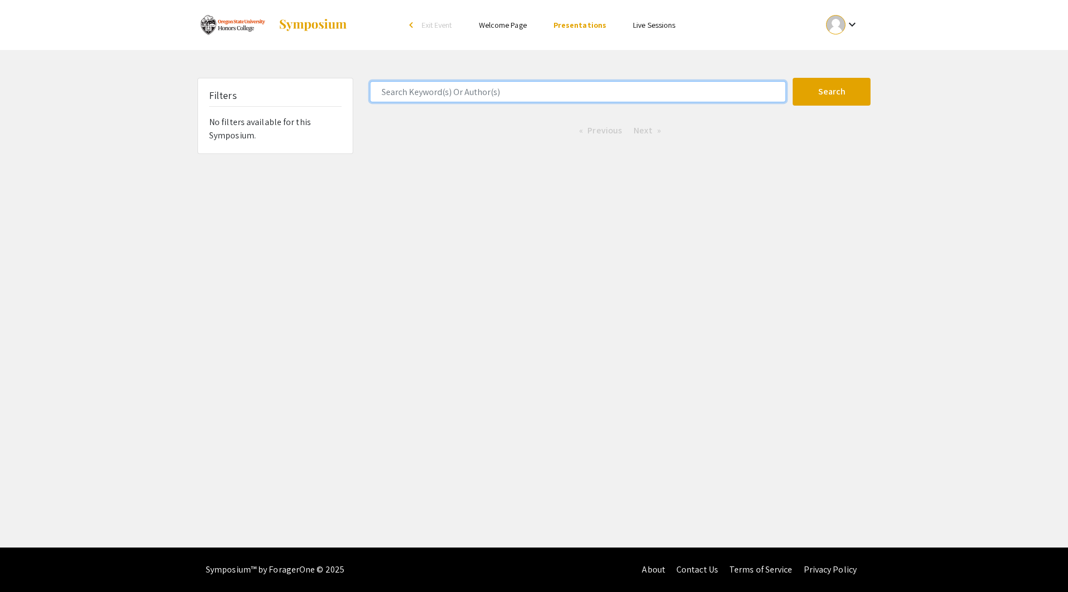
click at [495, 88] on input "Search Keyword(s) Or Author(s)" at bounding box center [578, 91] width 416 height 21
click at [793, 78] on button "Search" at bounding box center [832, 92] width 78 height 28
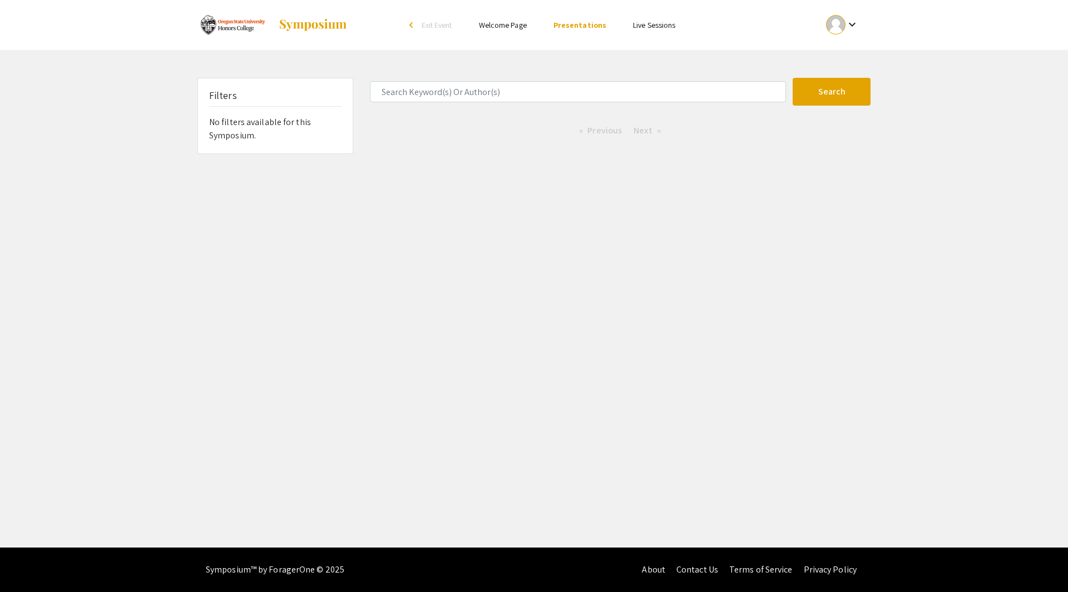
click at [237, 244] on div "Skip navigation arrow_back_ios Exit Event Welcome Page Presentations Live Sessi…" at bounding box center [534, 274] width 1068 height 548
click at [303, 23] on img at bounding box center [313, 24] width 70 height 13
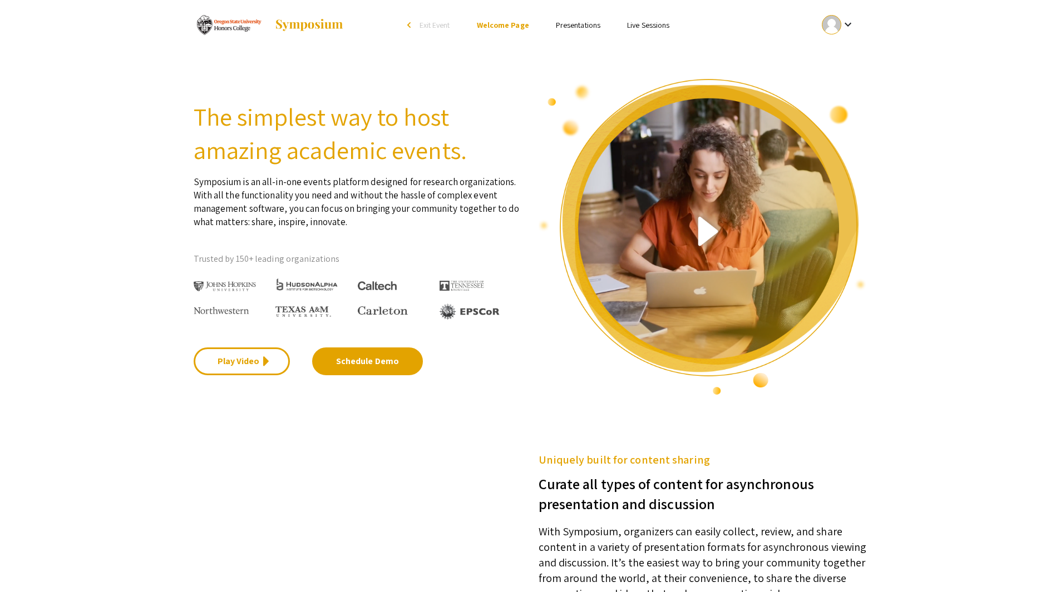
click at [587, 25] on link "Presentations" at bounding box center [578, 25] width 44 height 10
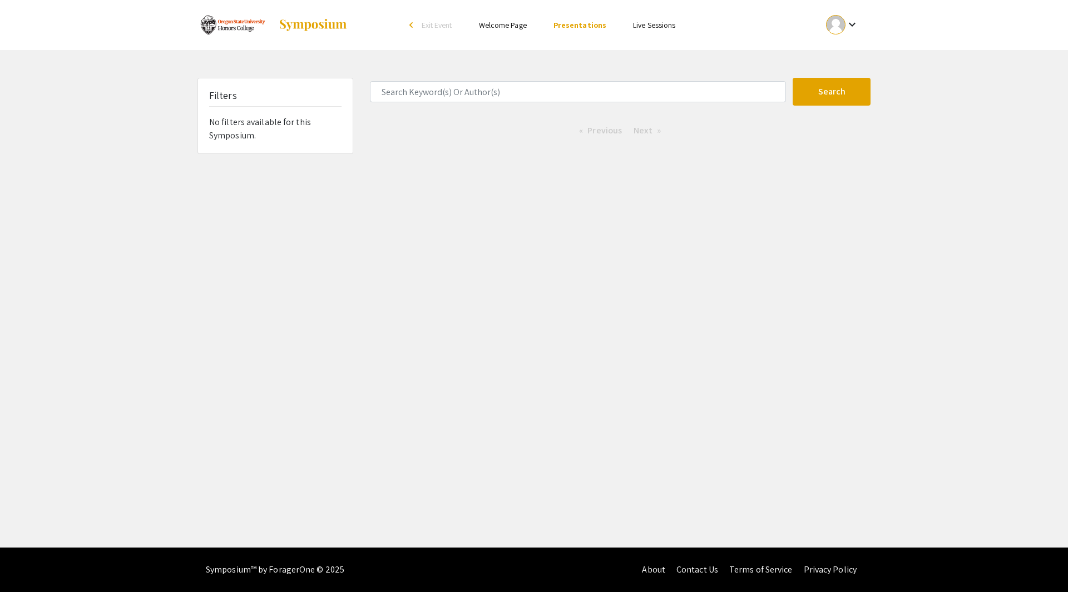
click at [657, 26] on link "Live Sessions" at bounding box center [654, 25] width 42 height 10
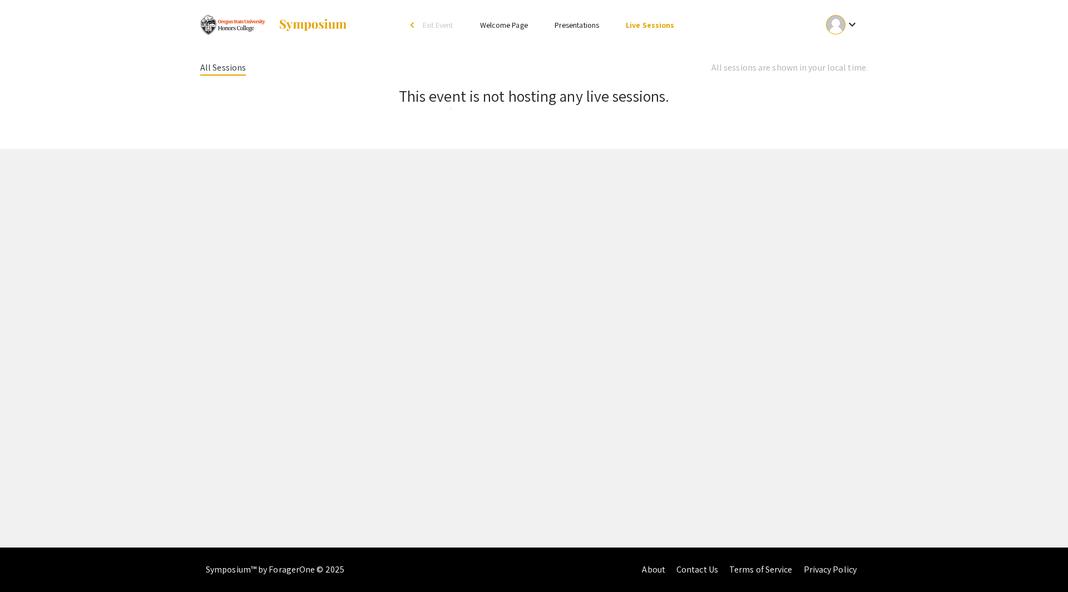
click at [564, 27] on link "Presentations" at bounding box center [577, 25] width 44 height 10
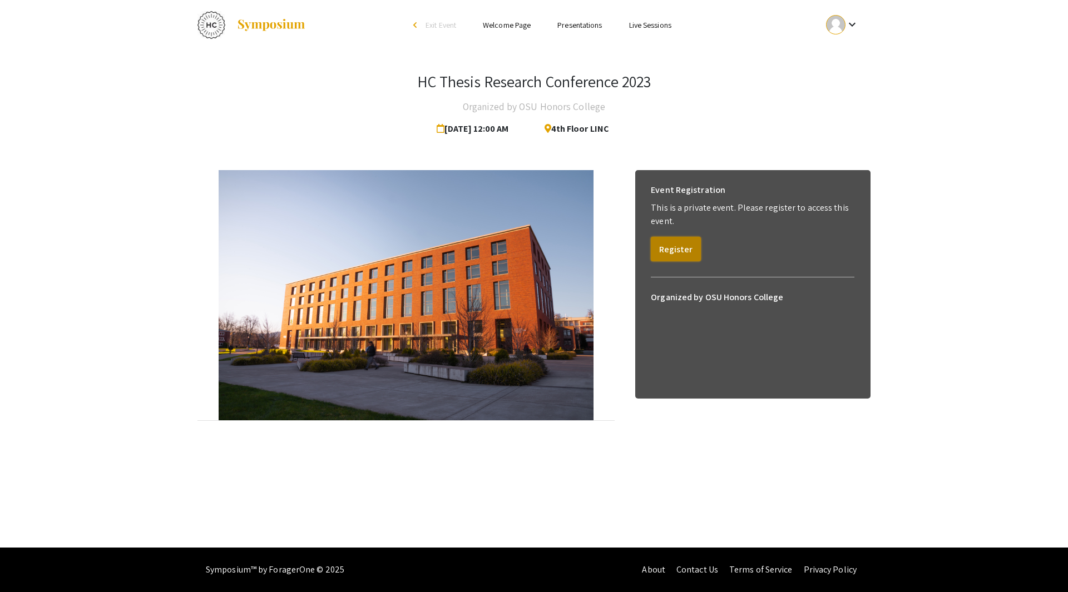
click at [670, 246] on button "Register" at bounding box center [676, 249] width 50 height 24
click at [672, 240] on button "View" at bounding box center [668, 236] width 35 height 24
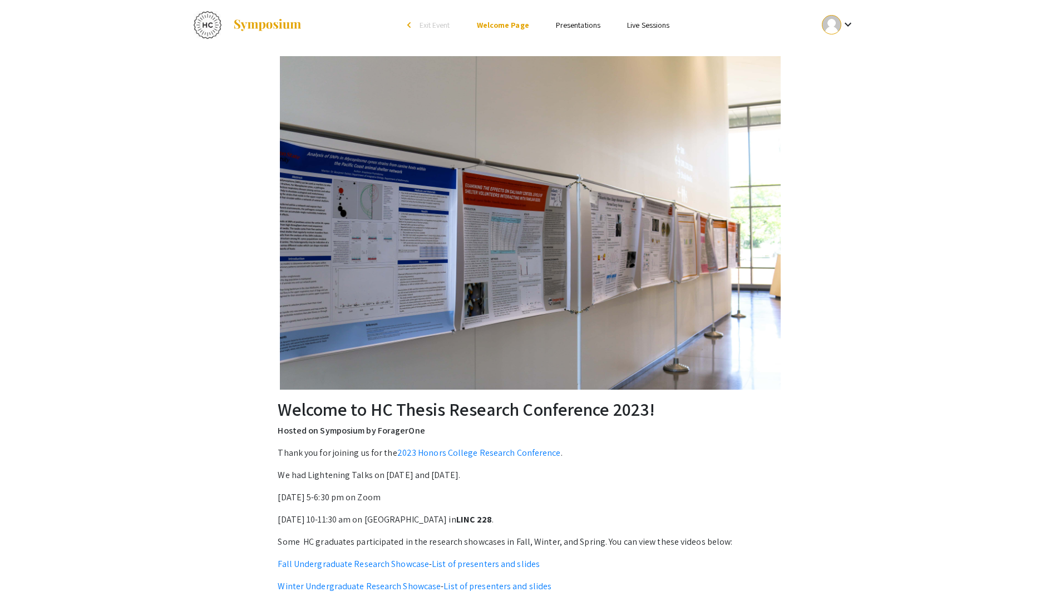
click at [585, 24] on link "Presentations" at bounding box center [578, 25] width 44 height 10
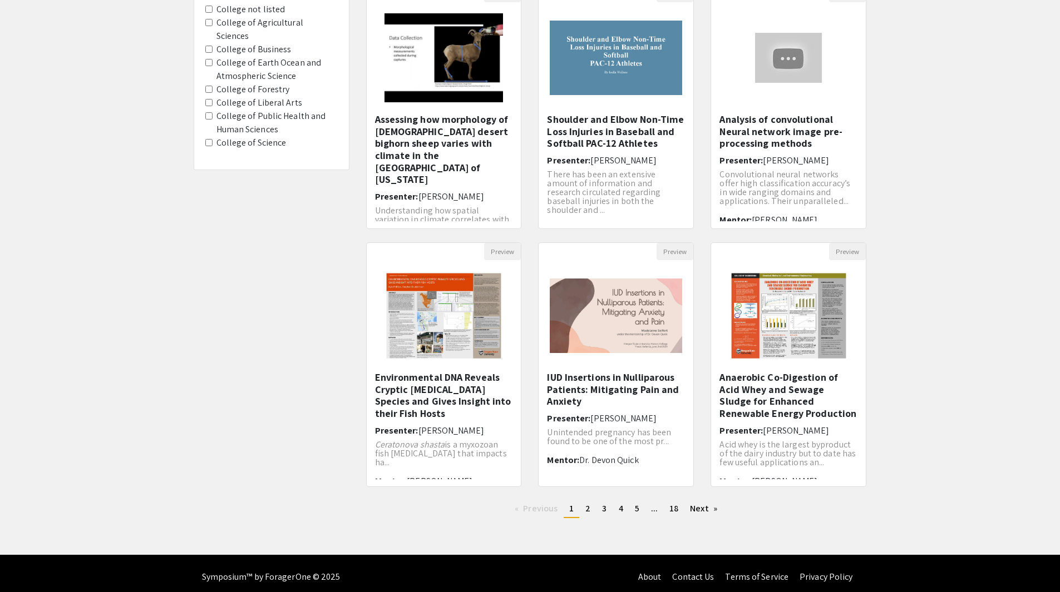
scroll to position [145, 0]
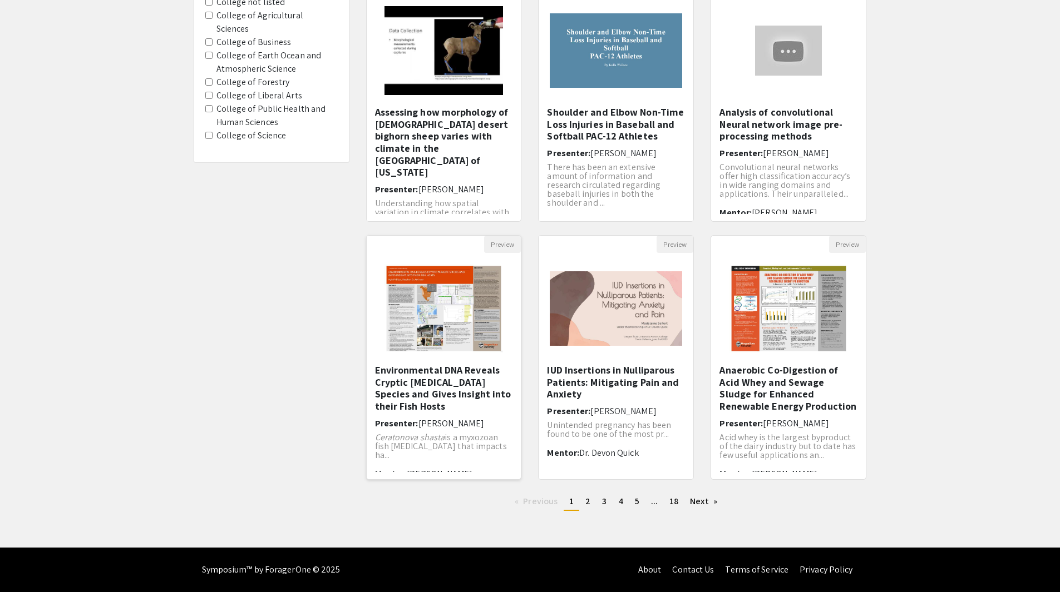
click at [418, 378] on h5 "Environmental DNA Reveals Cryptic [MEDICAL_DATA] Species and Gives Insight into…" at bounding box center [444, 388] width 138 height 48
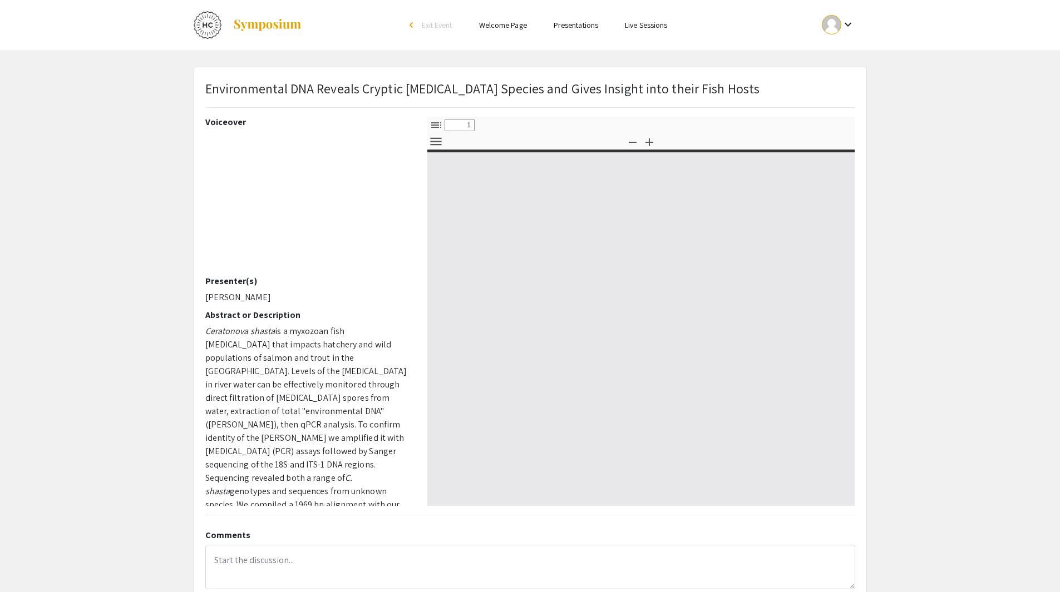
select select "custom"
type input "0"
select select "custom"
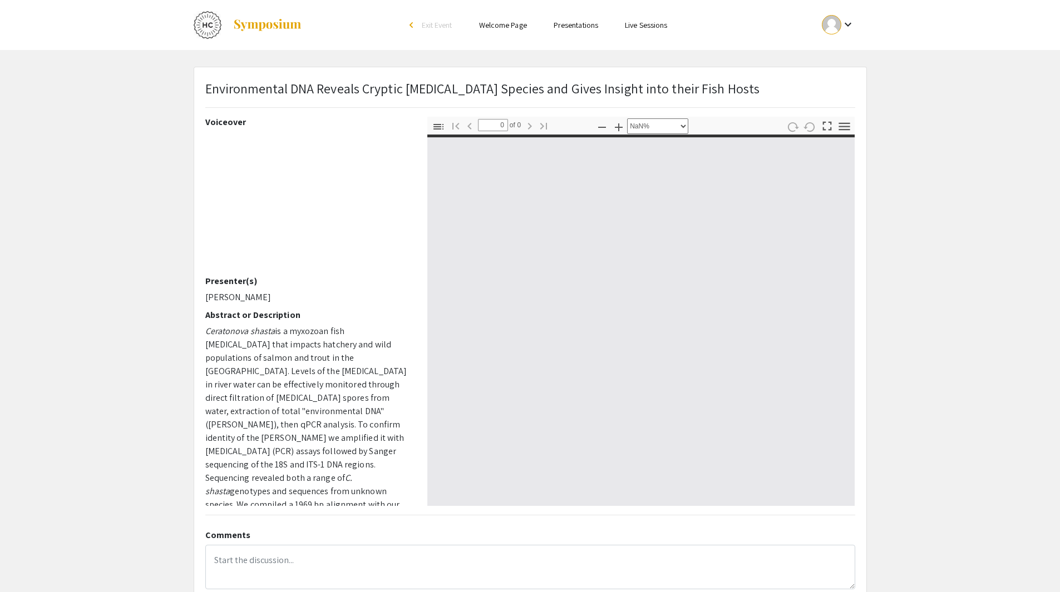
type input "1"
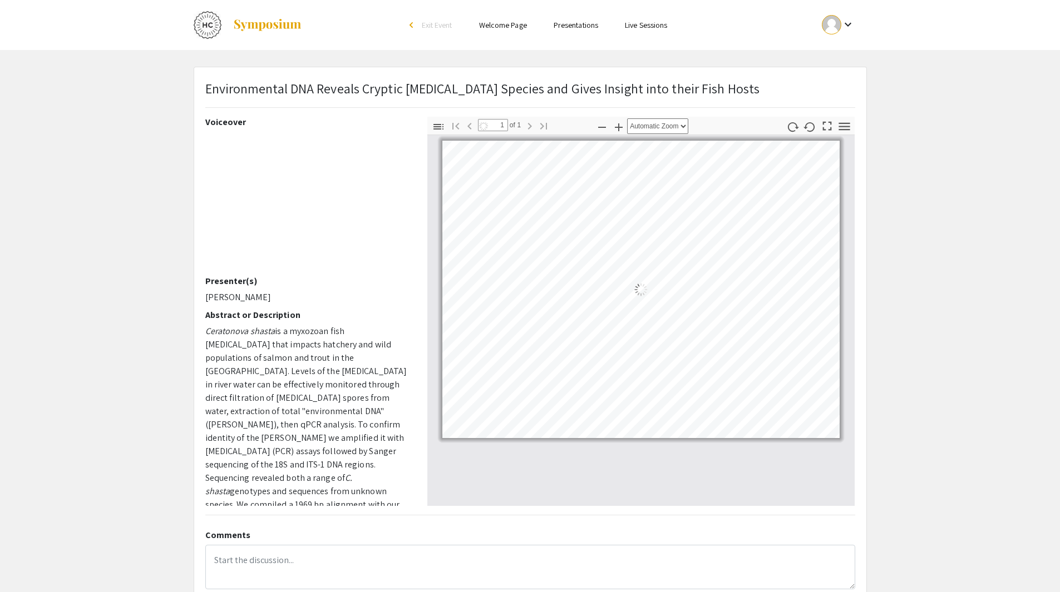
select select "auto"
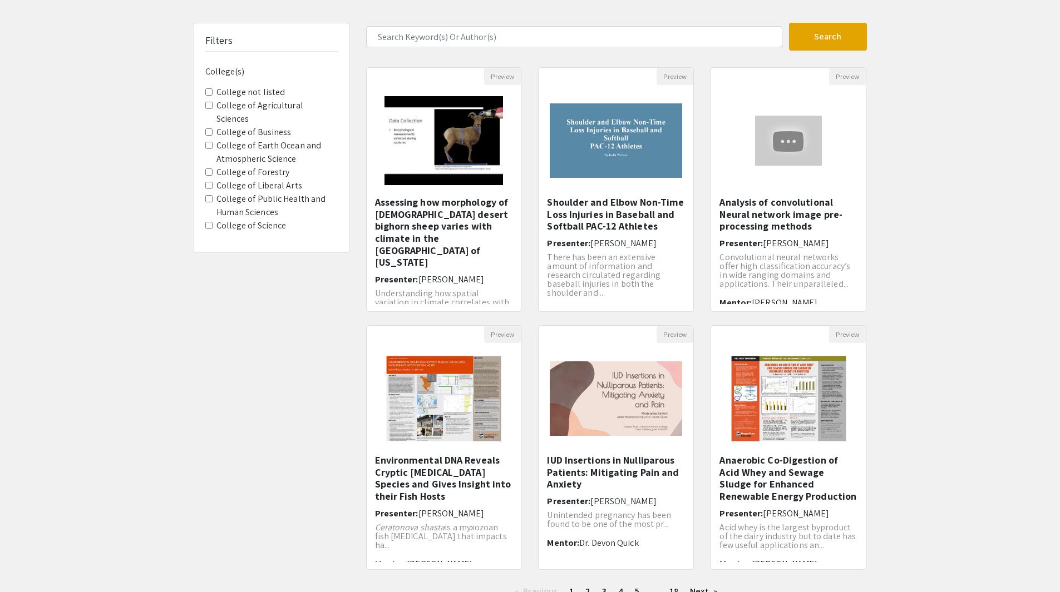
scroll to position [145, 0]
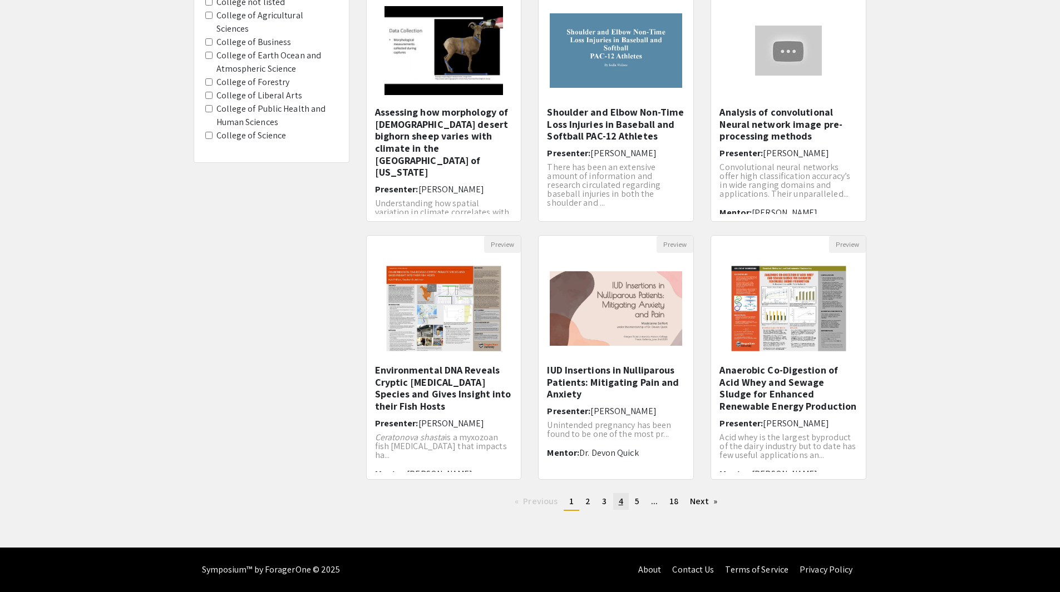
click at [622, 499] on link "page 4" at bounding box center [621, 501] width 16 height 17
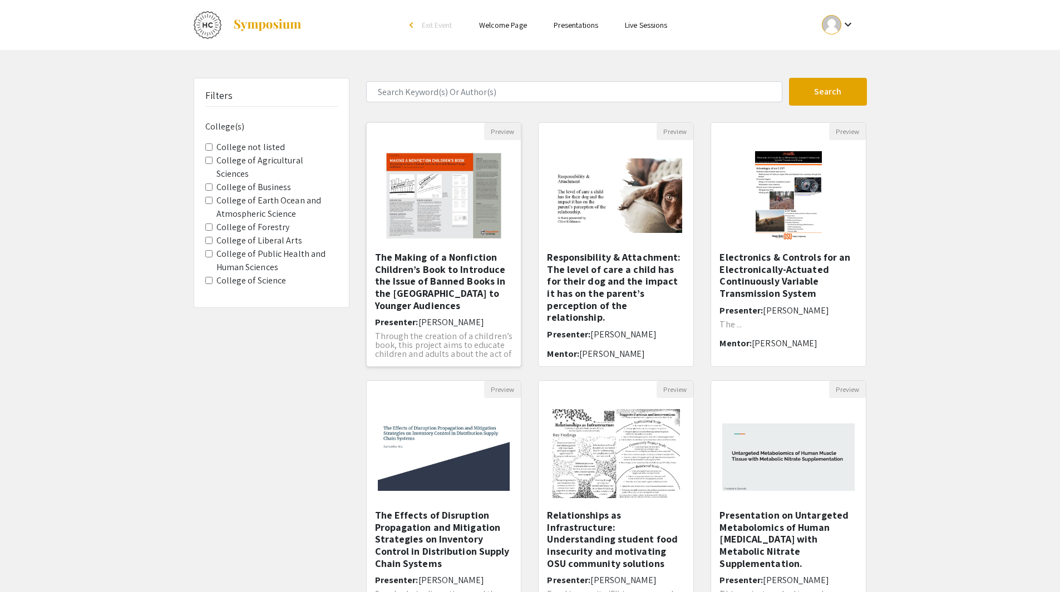
click at [447, 265] on h5 "The Making of a Nonfiction Children’s Book to Introduce the Issue of Banned Boo…" at bounding box center [444, 281] width 138 height 60
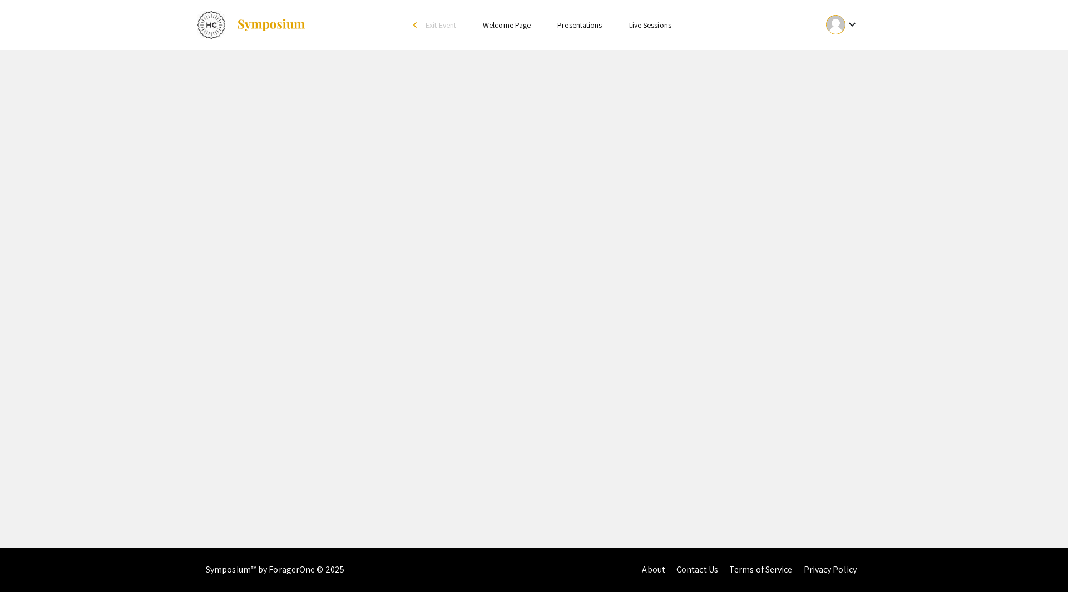
select select "custom"
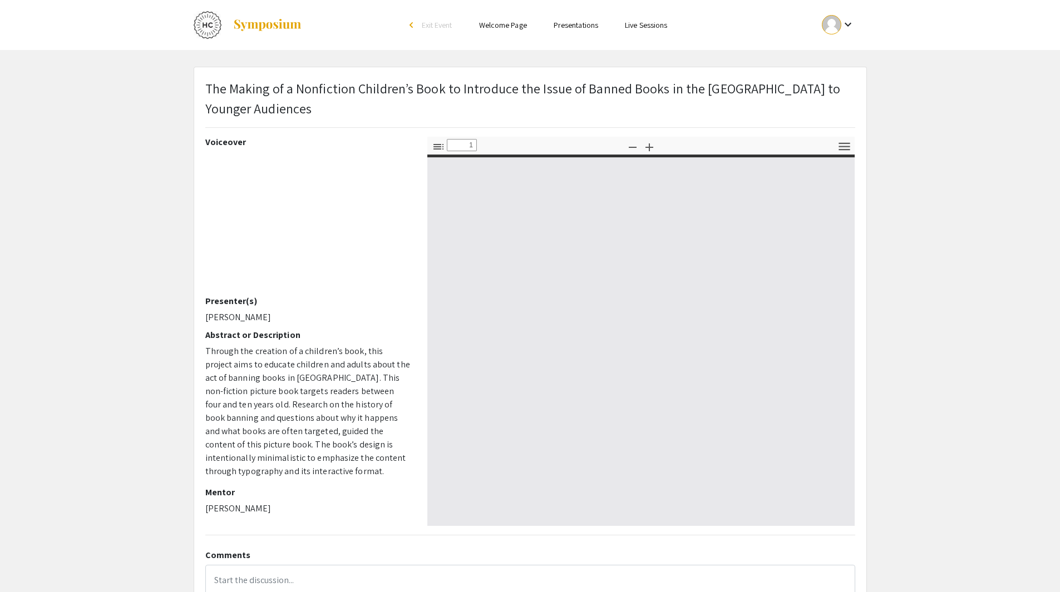
type input "0"
select select "custom"
type input "1"
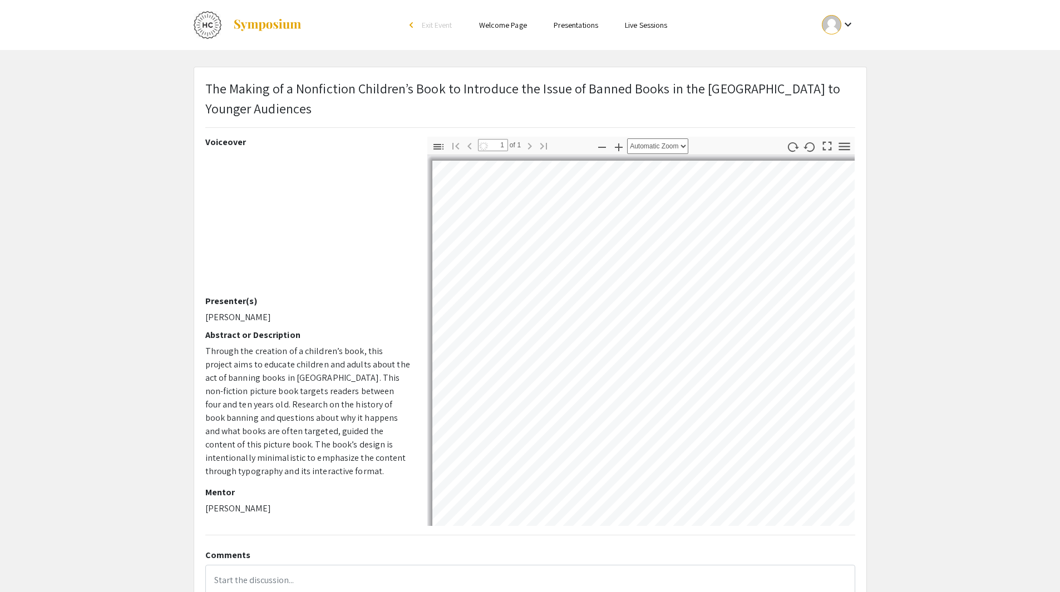
select select "auto"
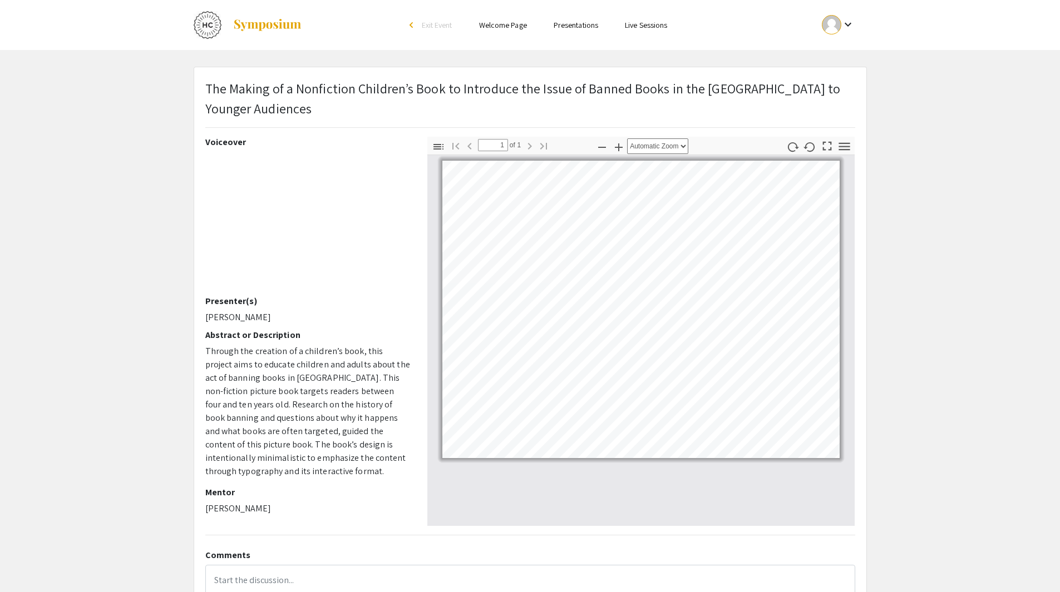
click at [109, 188] on app-presentation "The Making of a Nonfiction Children’s Book to Introduce the Issue of Banned Boo…" at bounding box center [530, 358] width 1060 height 582
